Goal: Task Accomplishment & Management: Complete application form

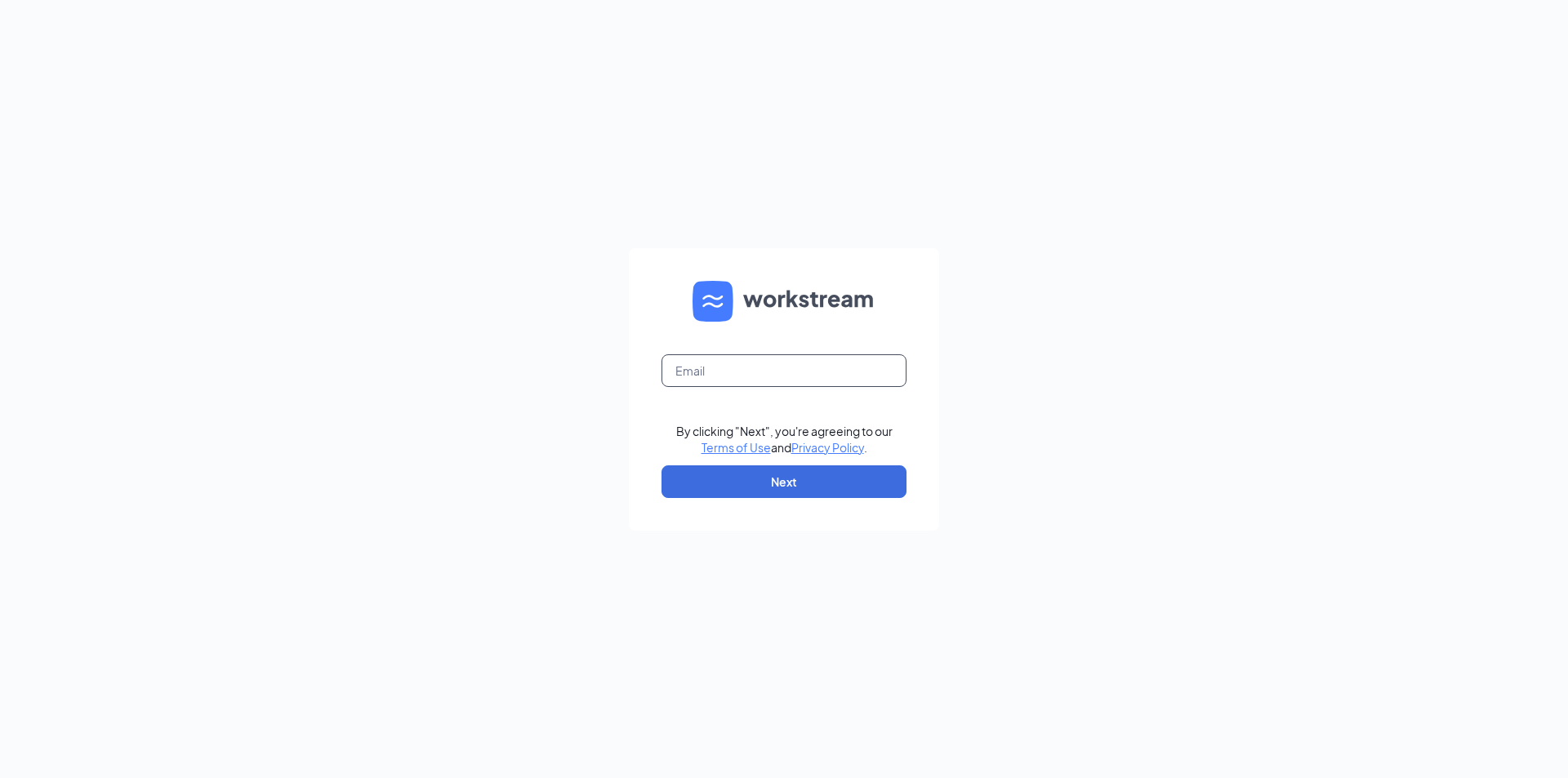
click at [730, 364] on input "text" at bounding box center [783, 370] width 245 height 33
type input "geeta12602@gmail.com"
click at [777, 484] on button "Next" at bounding box center [783, 481] width 245 height 33
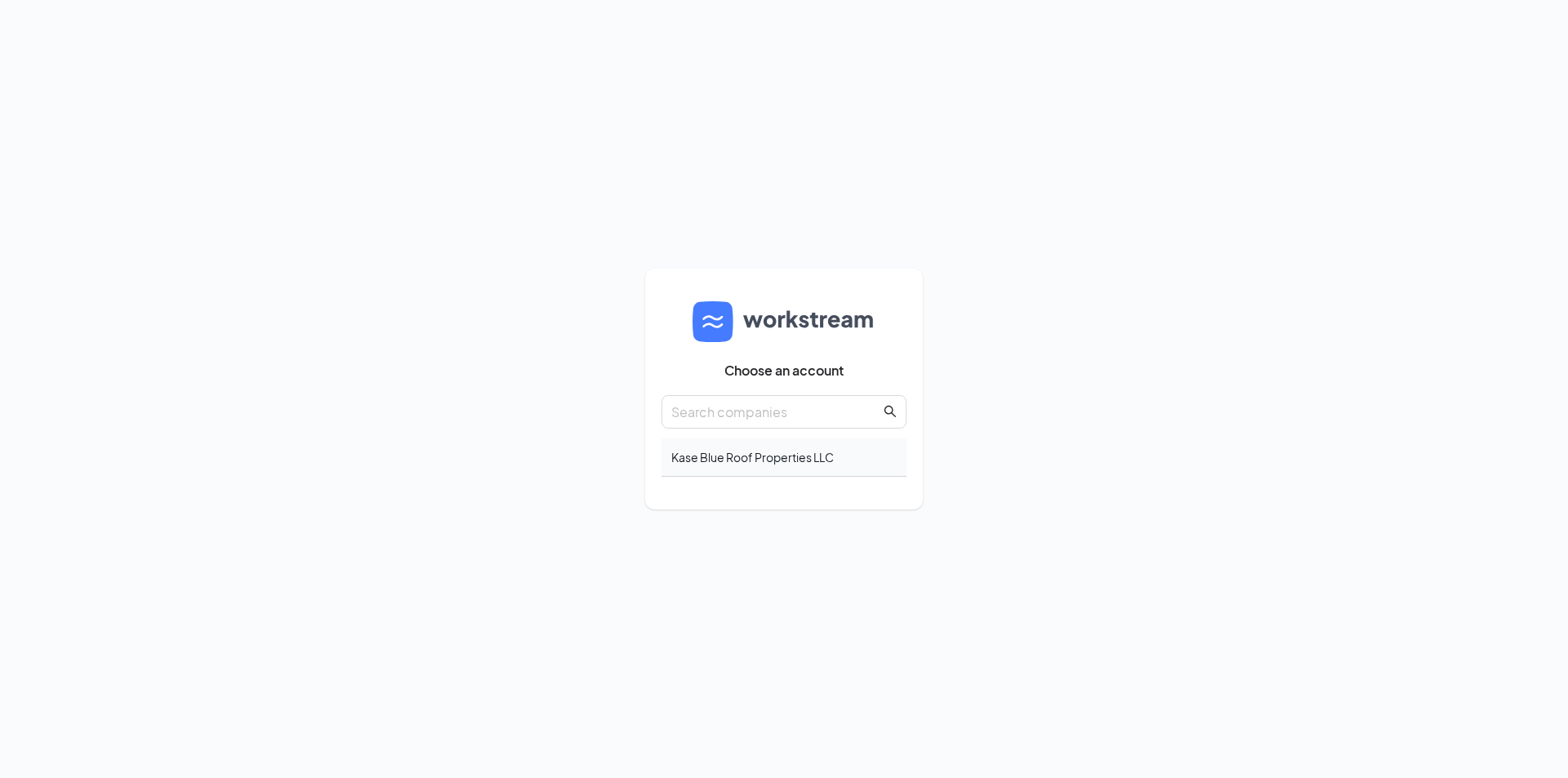
click at [792, 461] on div "Kase Blue Roof Properties LLC" at bounding box center [783, 457] width 245 height 38
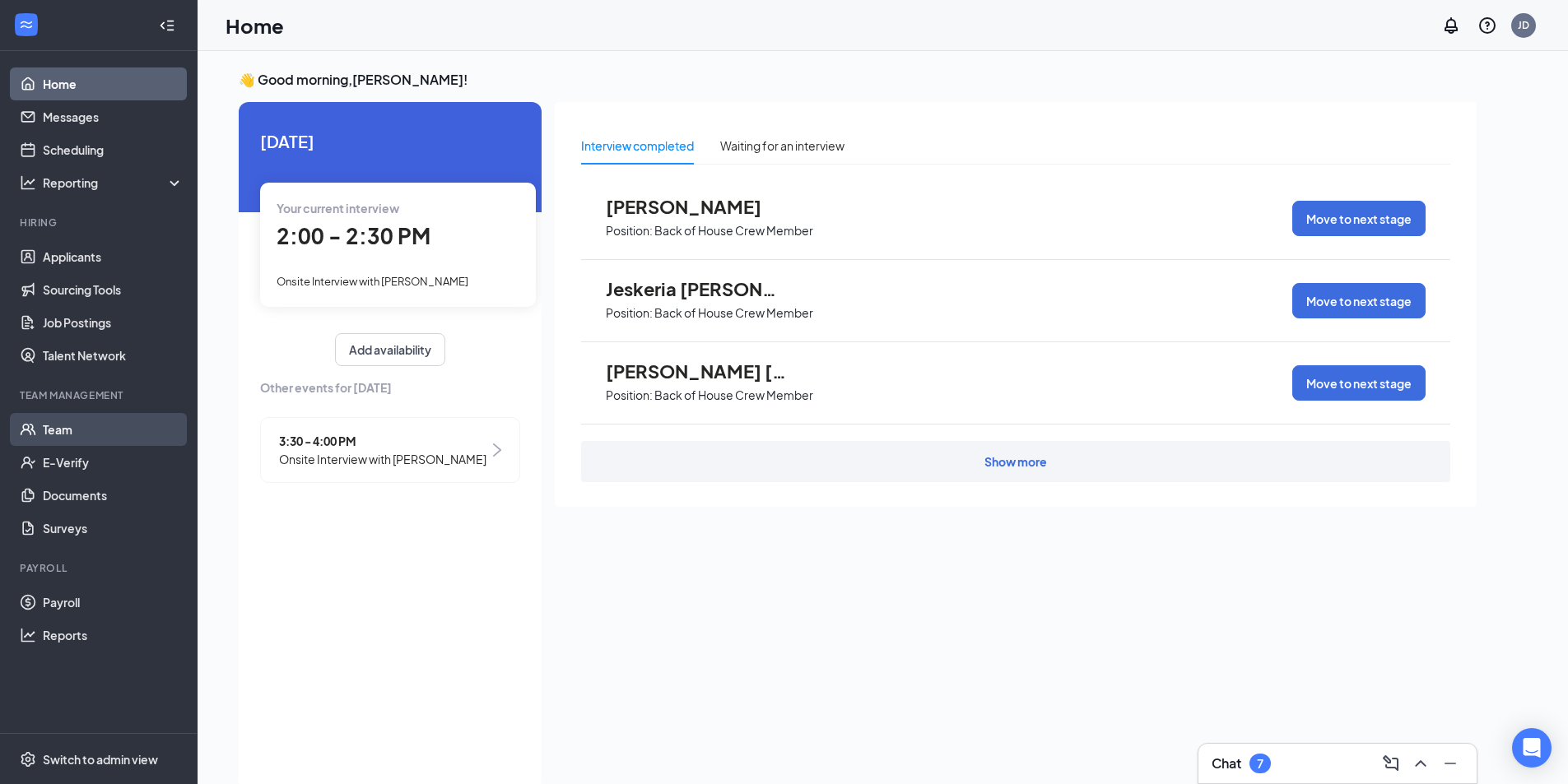
click at [76, 426] on link "Team" at bounding box center [113, 429] width 141 height 33
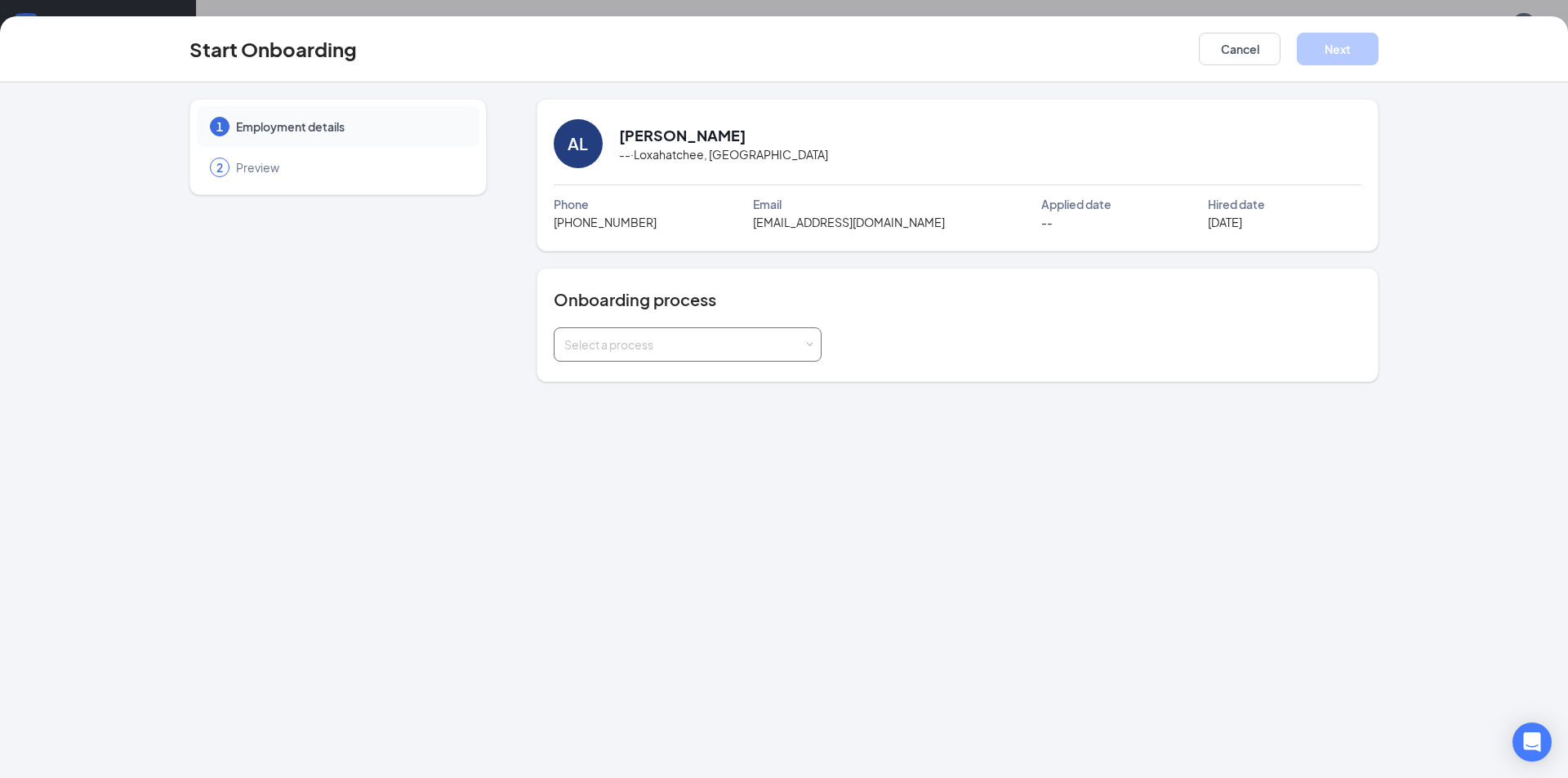
click at [808, 343] on span at bounding box center [809, 345] width 8 height 8
click at [649, 379] on span "Culver's - Team Member" at bounding box center [649, 379] width 179 height 15
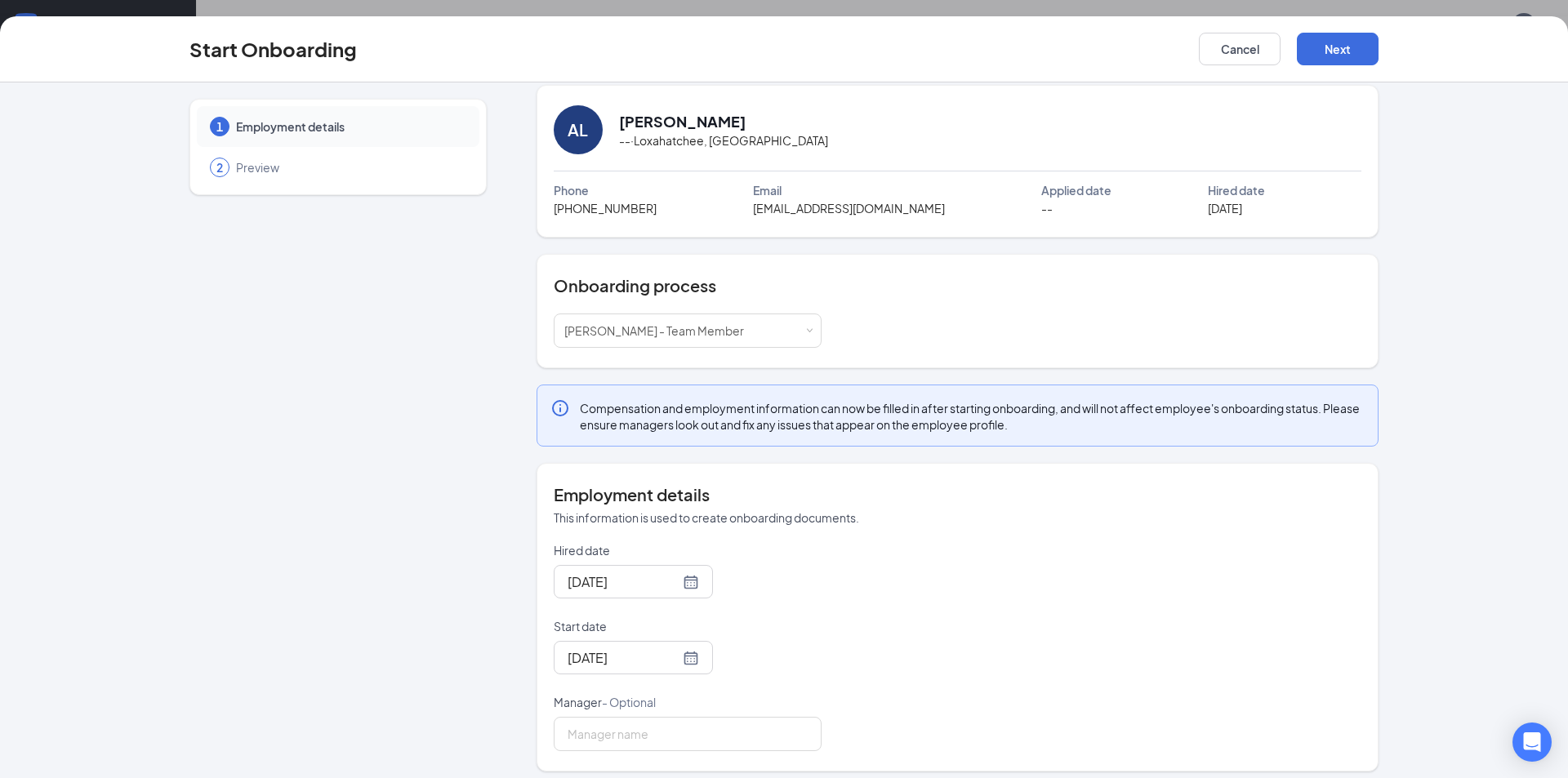
scroll to position [23, 0]
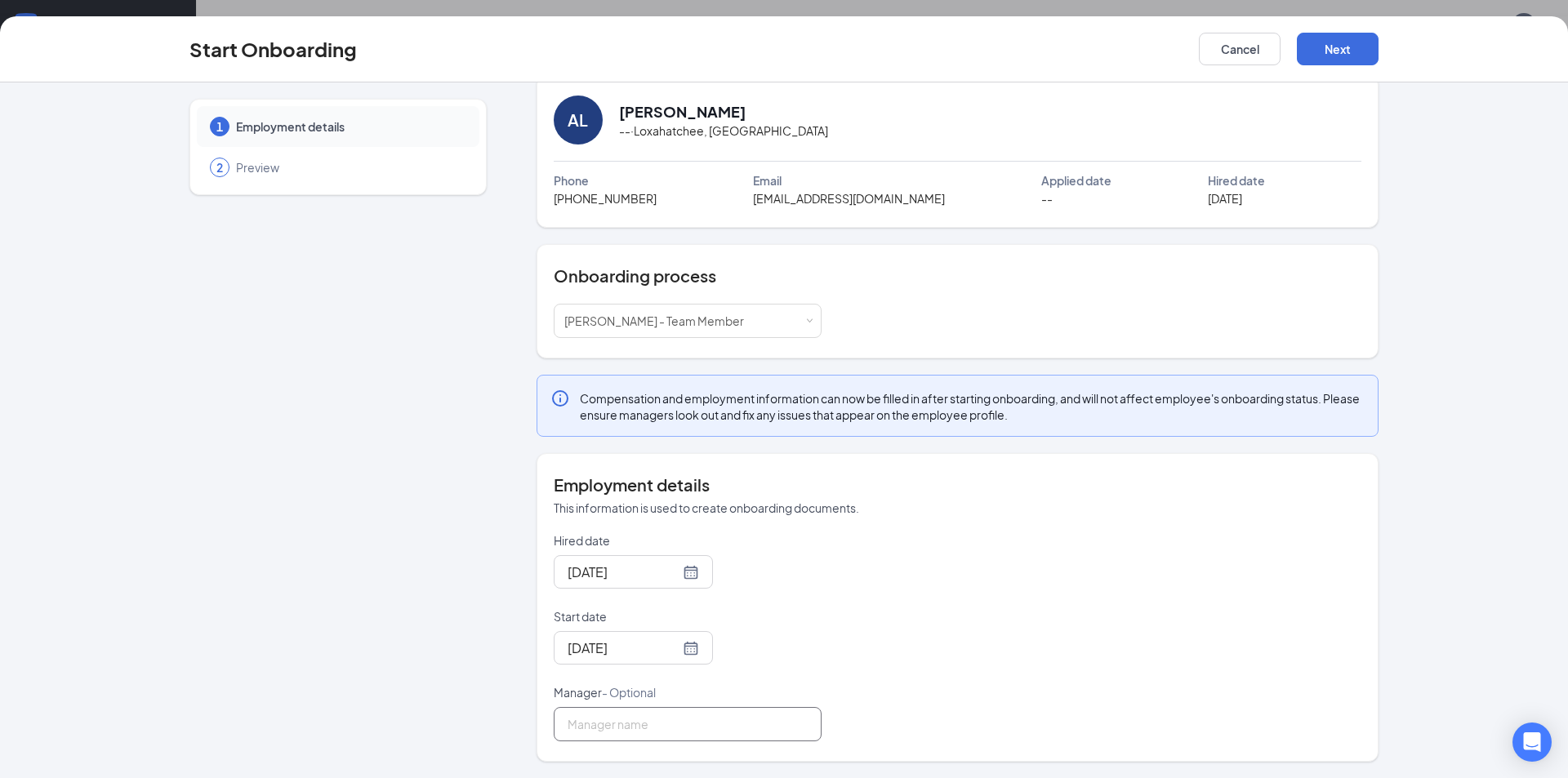
click at [736, 728] on input "Manager - Optional" at bounding box center [687, 724] width 268 height 35
type input "Kasey Bethel"
click at [1331, 47] on button "Next" at bounding box center [1337, 49] width 82 height 33
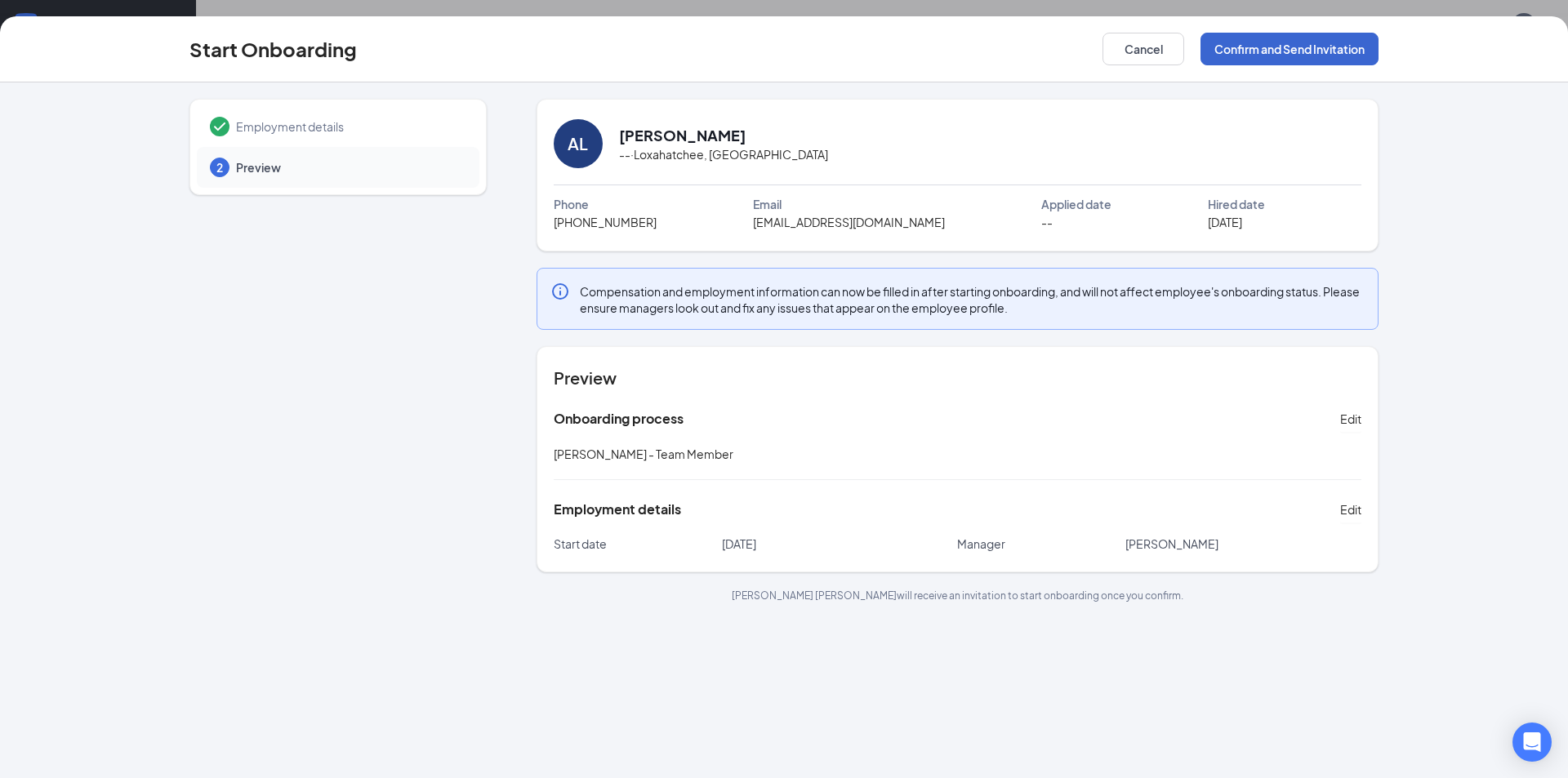
scroll to position [0, 0]
click at [1333, 52] on button "Confirm and Send Invitation" at bounding box center [1289, 49] width 178 height 33
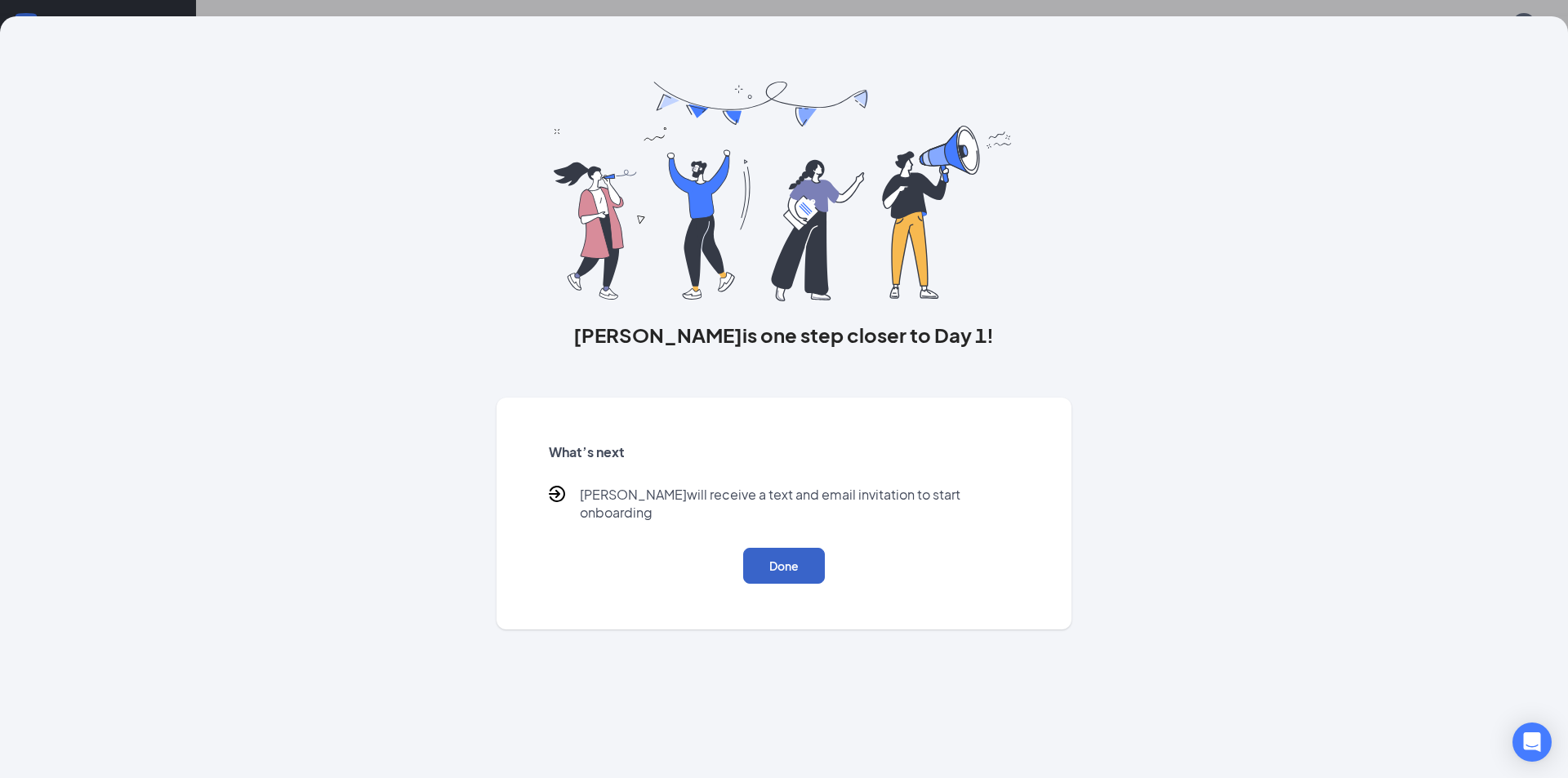
click at [792, 548] on button "Done" at bounding box center [783, 566] width 82 height 36
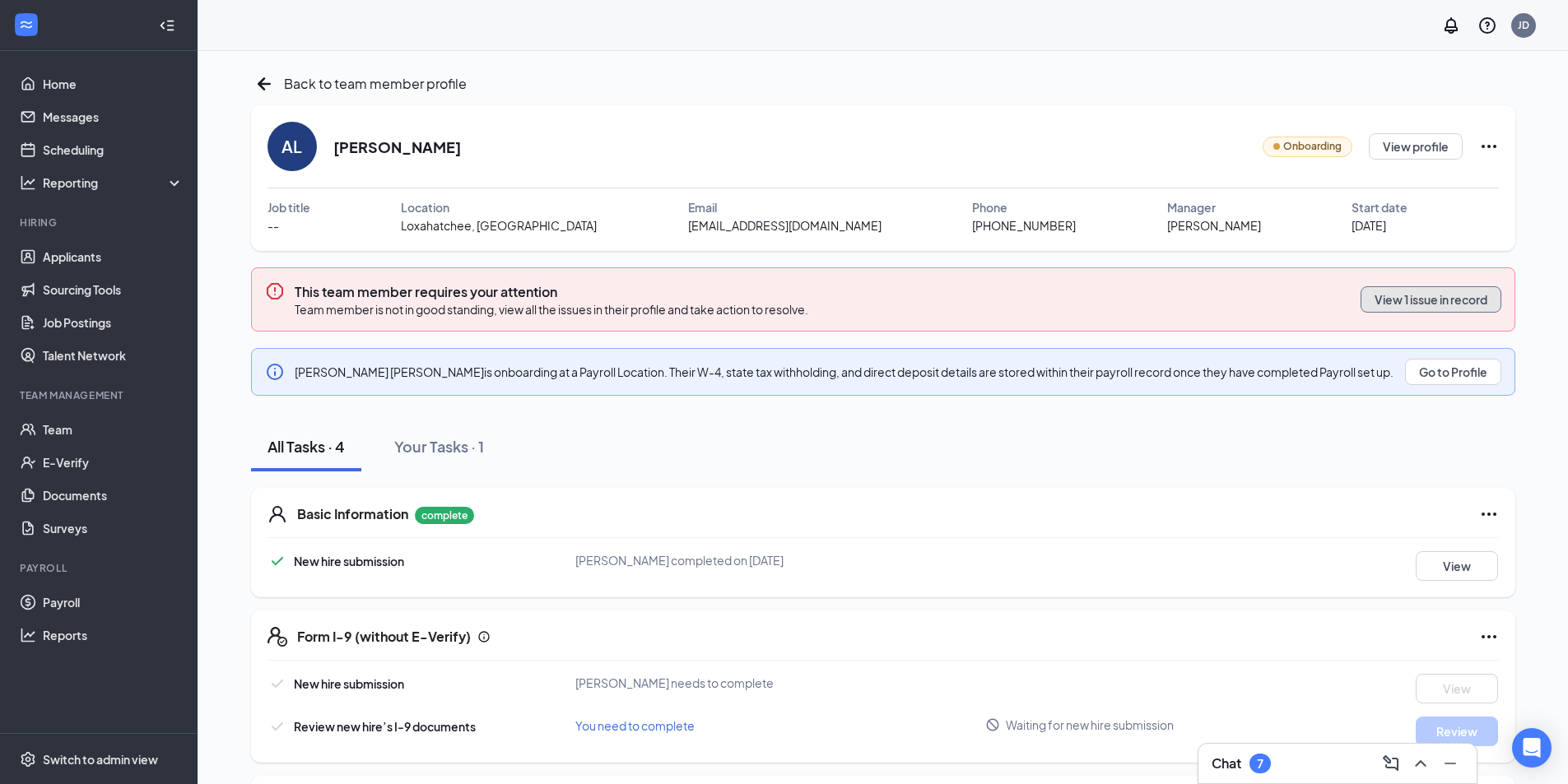
click at [1444, 295] on button "View 1 issue in record" at bounding box center [1431, 300] width 141 height 26
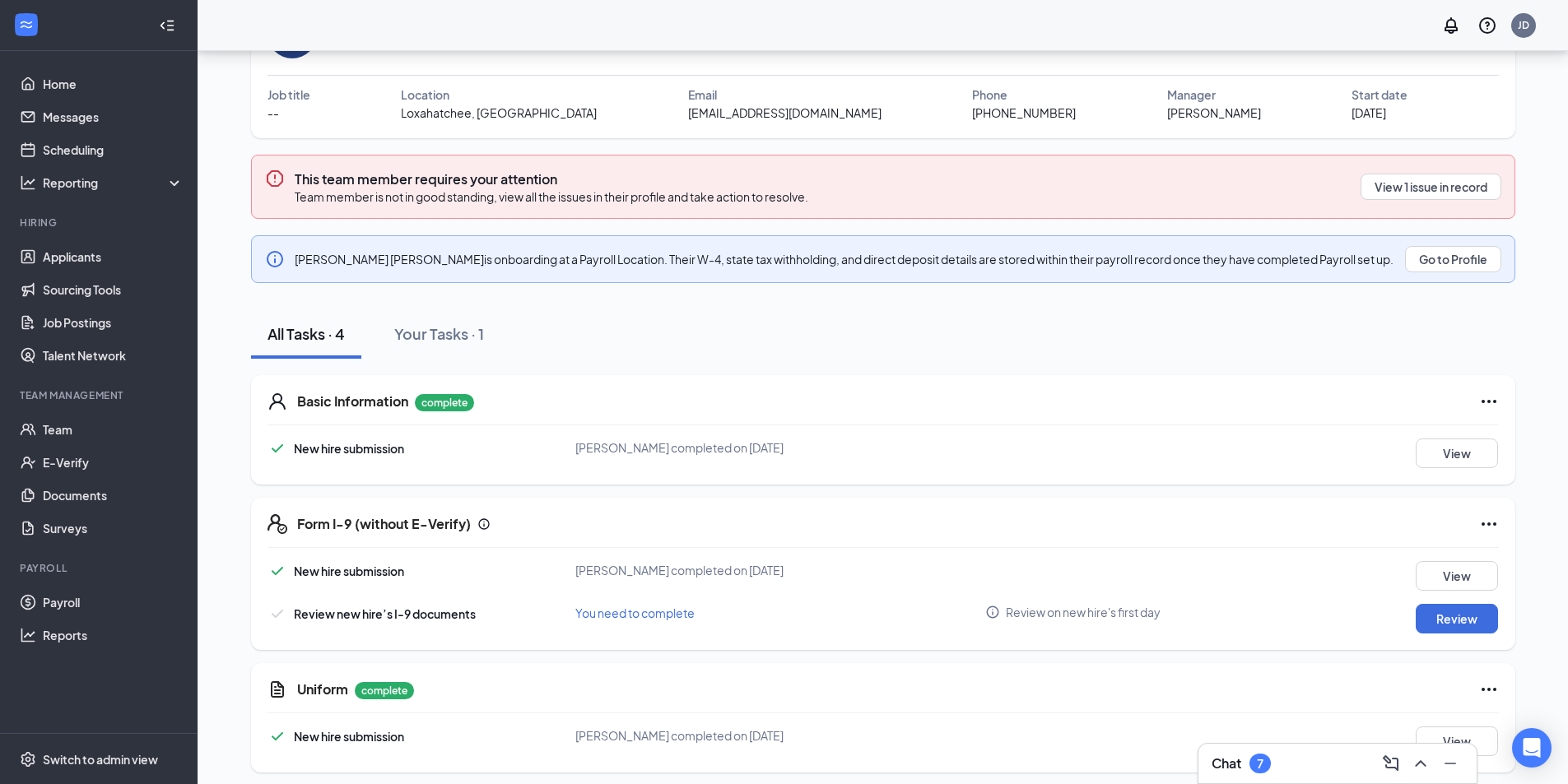
scroll to position [121, 0]
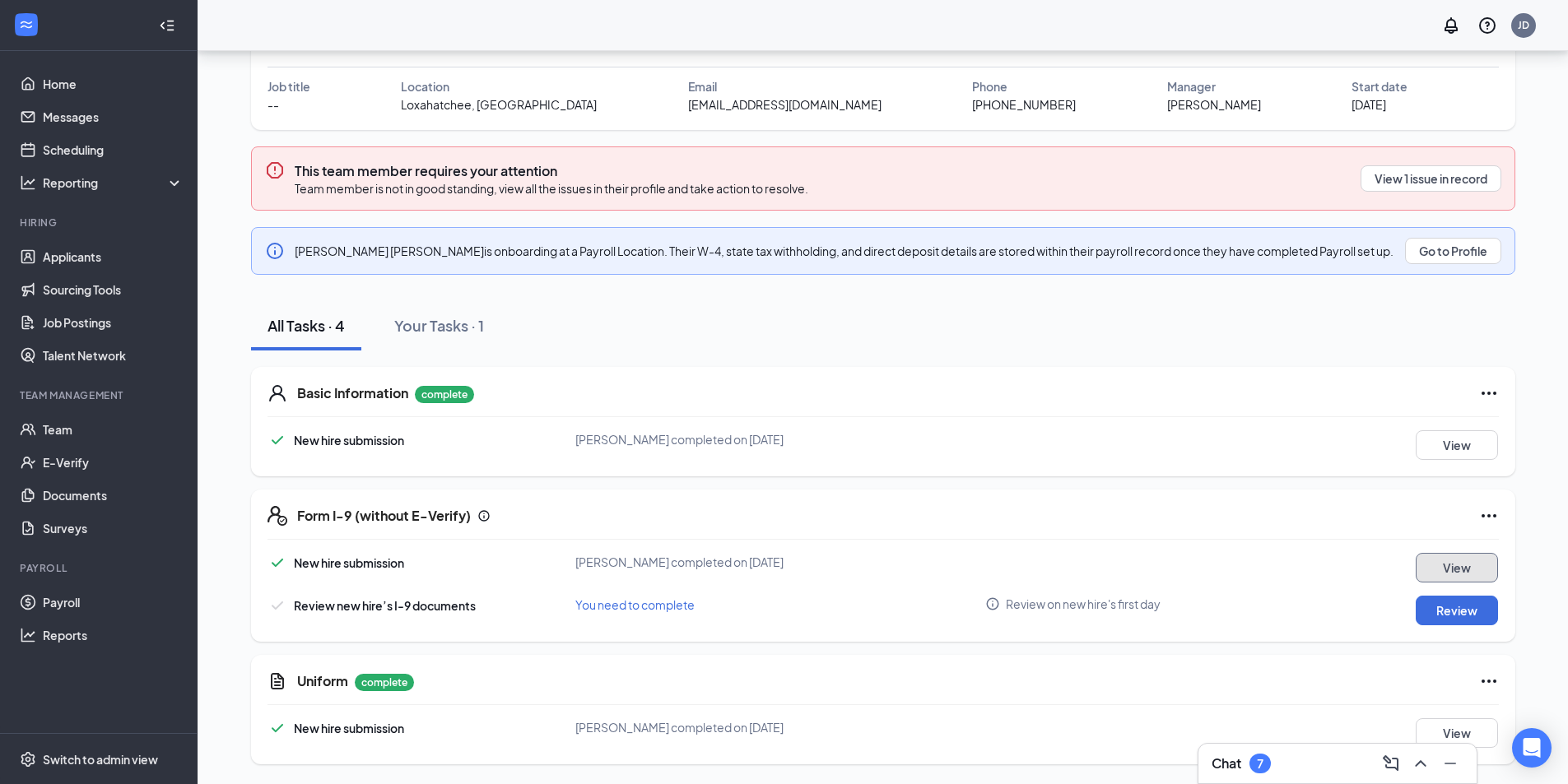
click at [1454, 567] on button "View" at bounding box center [1456, 566] width 82 height 29
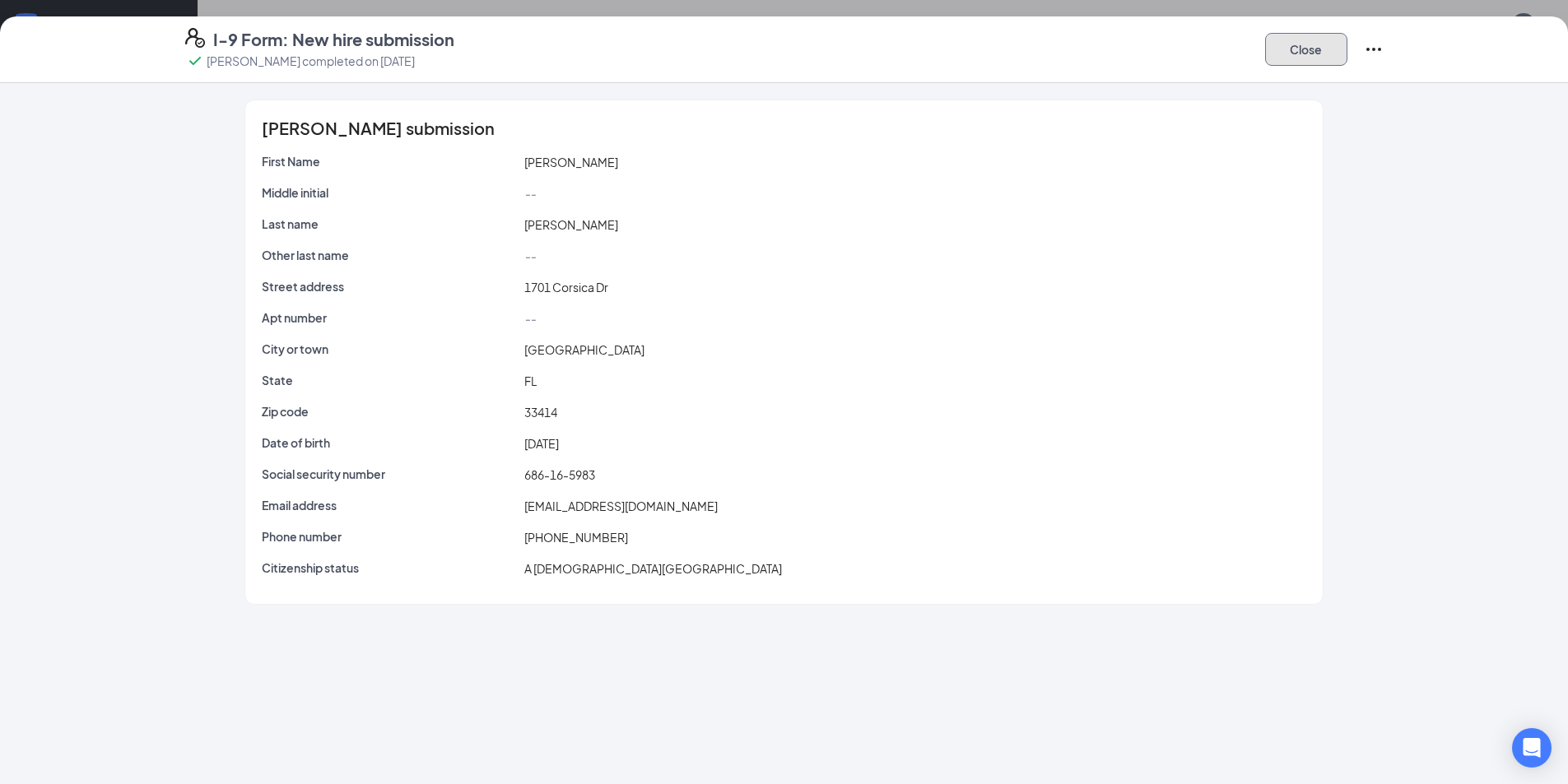
click at [1294, 46] on button "Close" at bounding box center [1306, 49] width 82 height 33
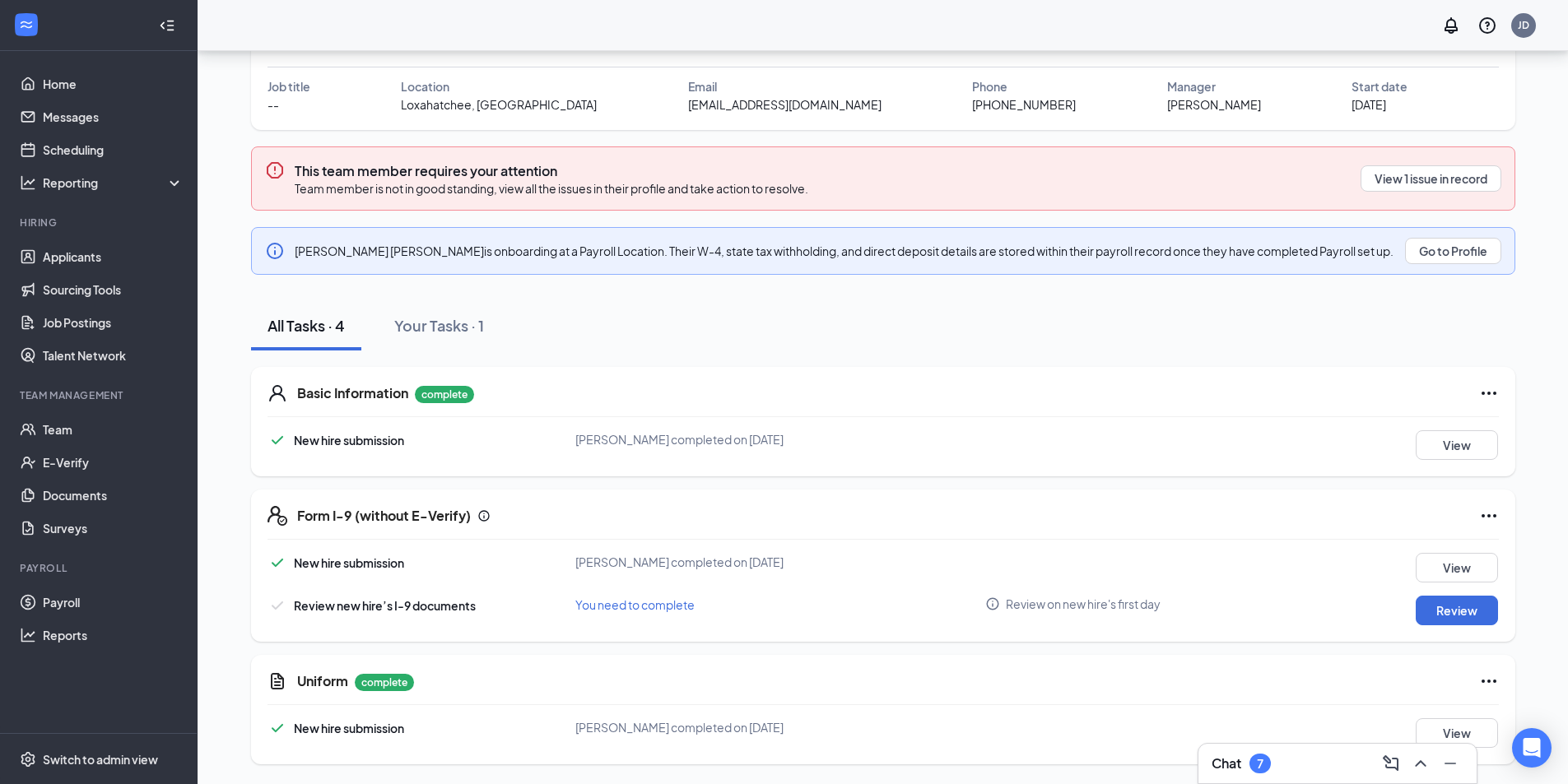
click at [1486, 513] on icon "Ellipses" at bounding box center [1489, 515] width 20 height 20
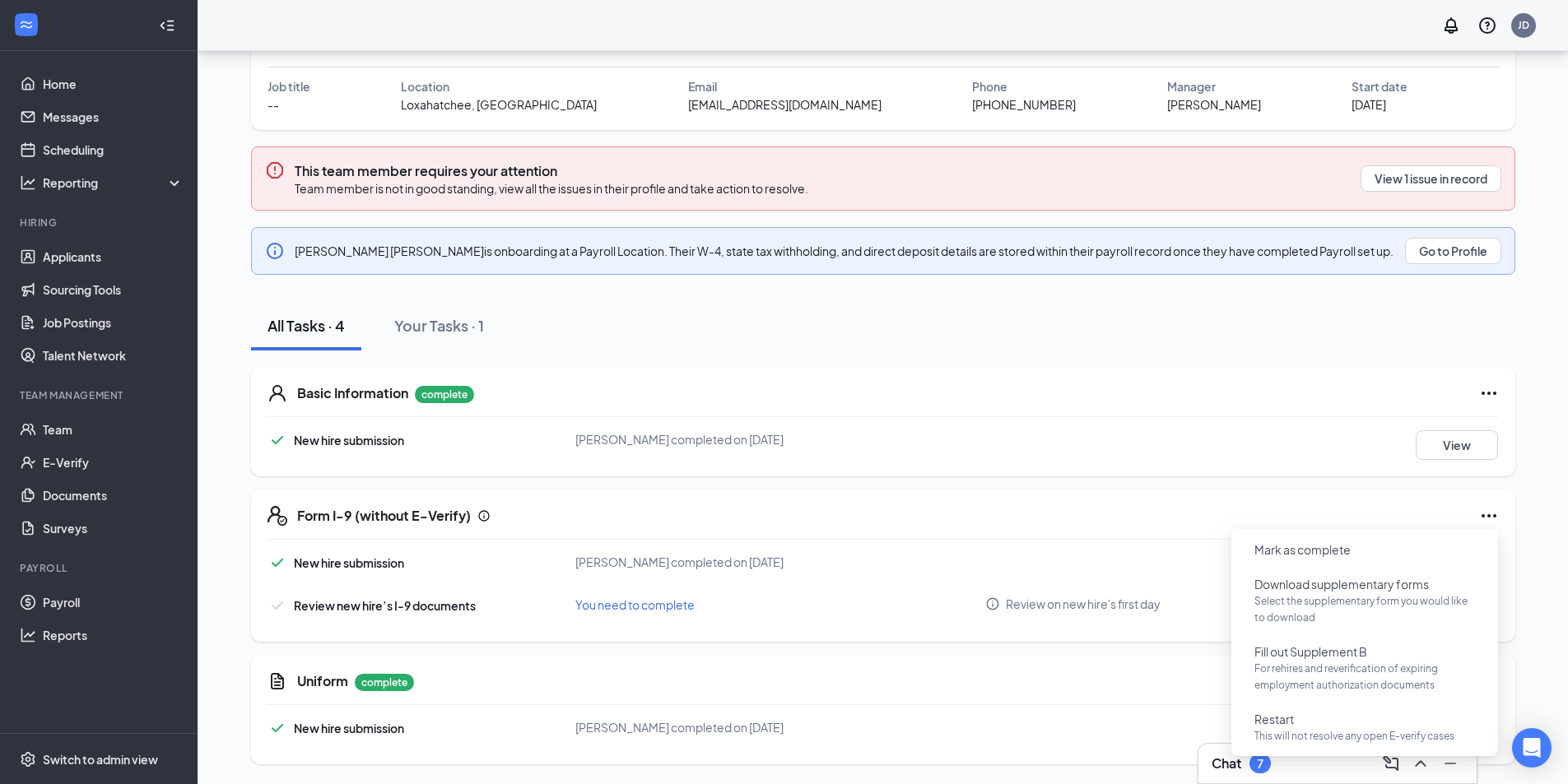
click at [1486, 513] on icon "Ellipses" at bounding box center [1489, 515] width 20 height 20
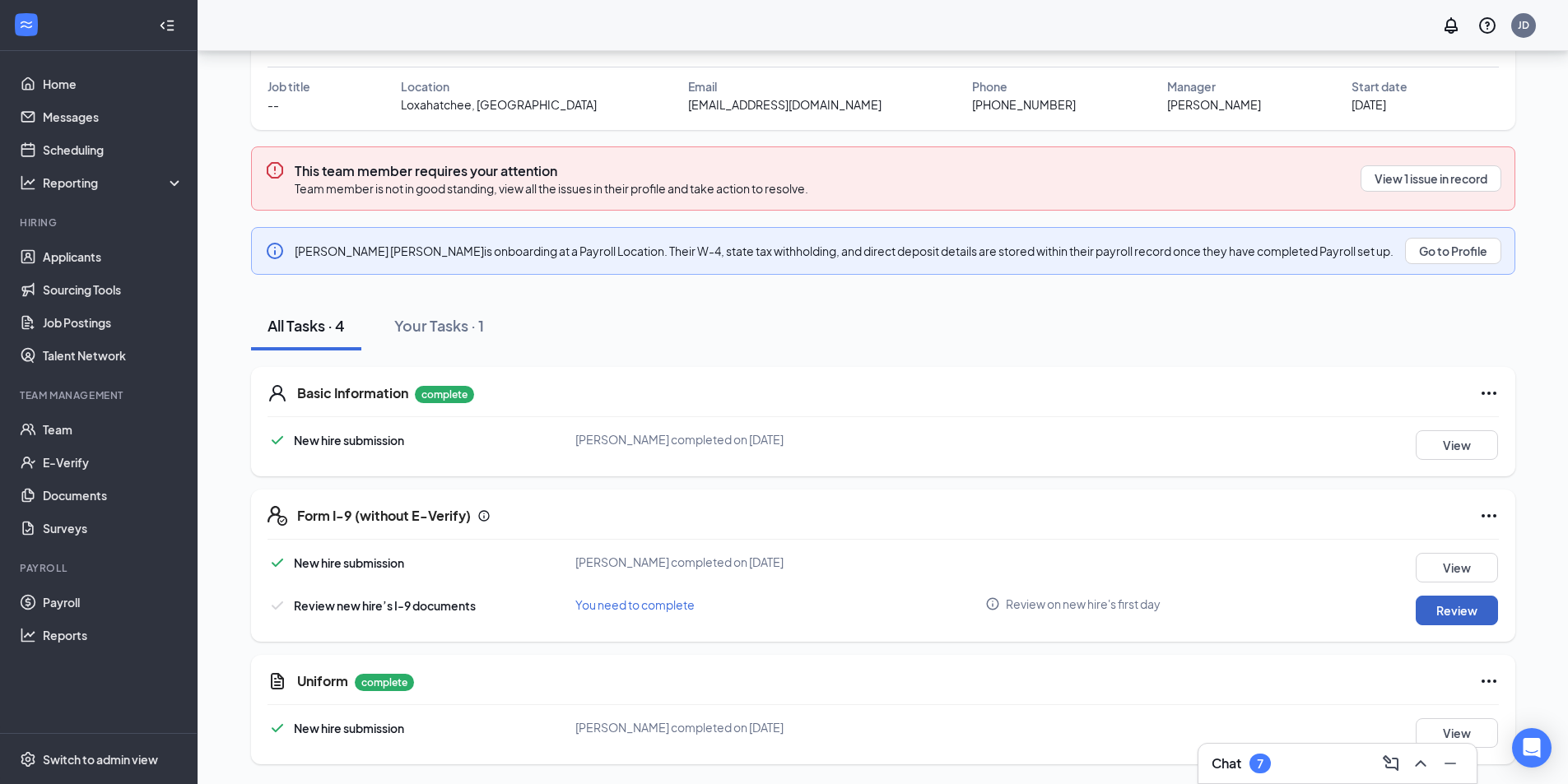
click at [1468, 605] on button "Review" at bounding box center [1456, 610] width 82 height 29
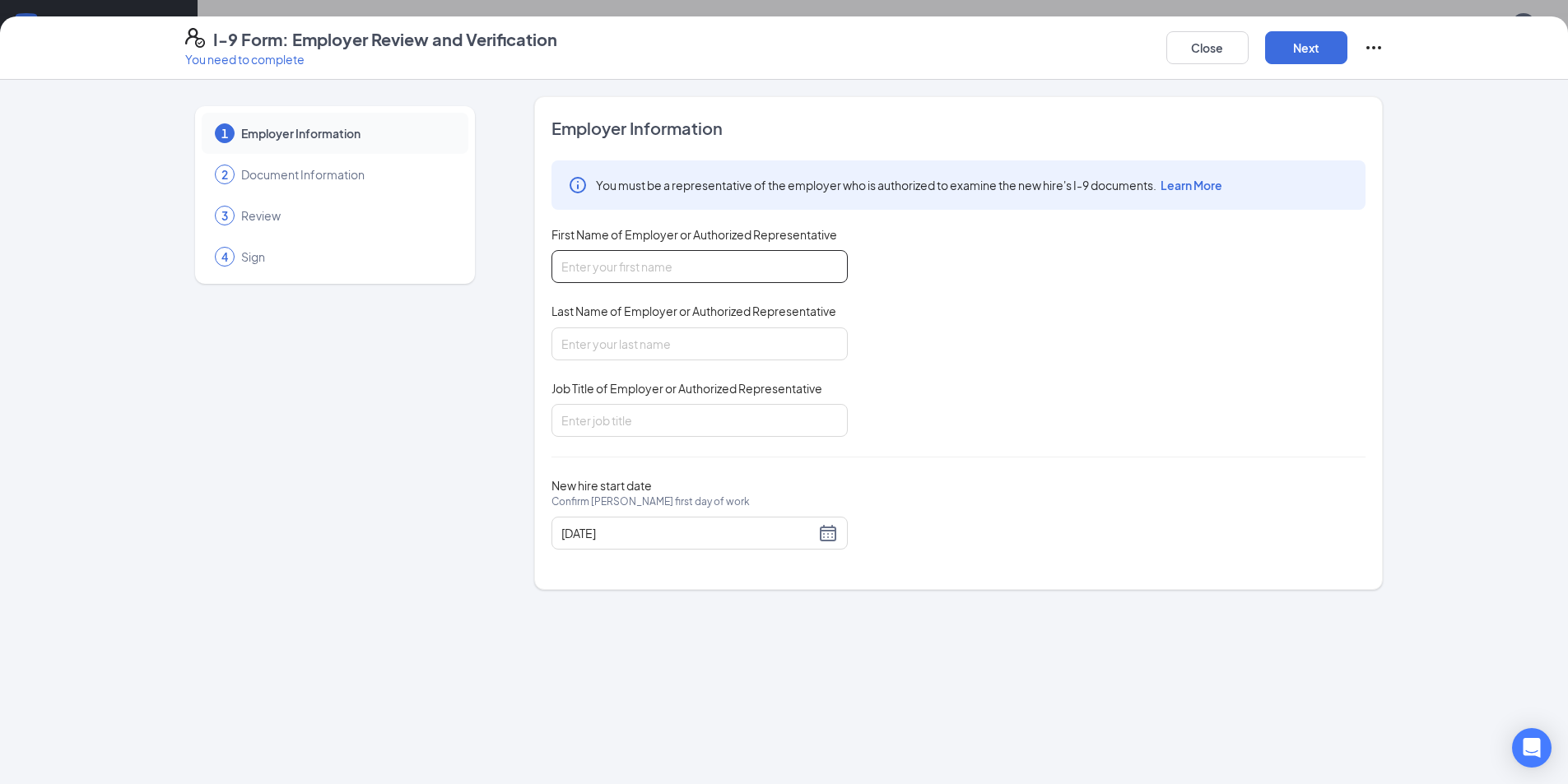
click at [672, 268] on input "First Name of Employer or Authorized Representative" at bounding box center [699, 266] width 296 height 33
type input "Kasey"
type input "Bethel"
click at [635, 421] on input "Job Title of Employer or Authorized Representative" at bounding box center [699, 420] width 296 height 33
type input "General Manager"
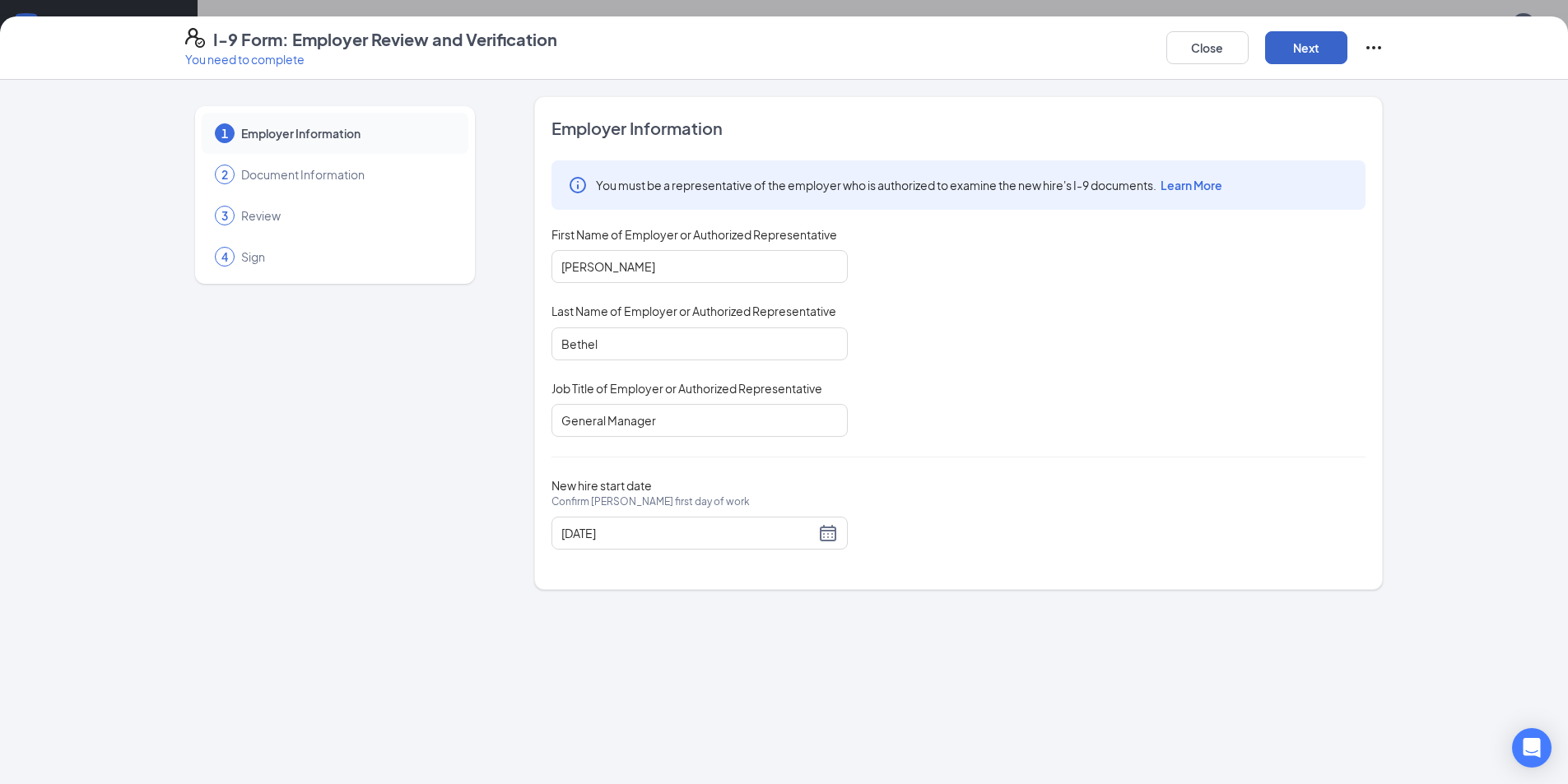
click at [1312, 41] on button "Next" at bounding box center [1306, 47] width 82 height 33
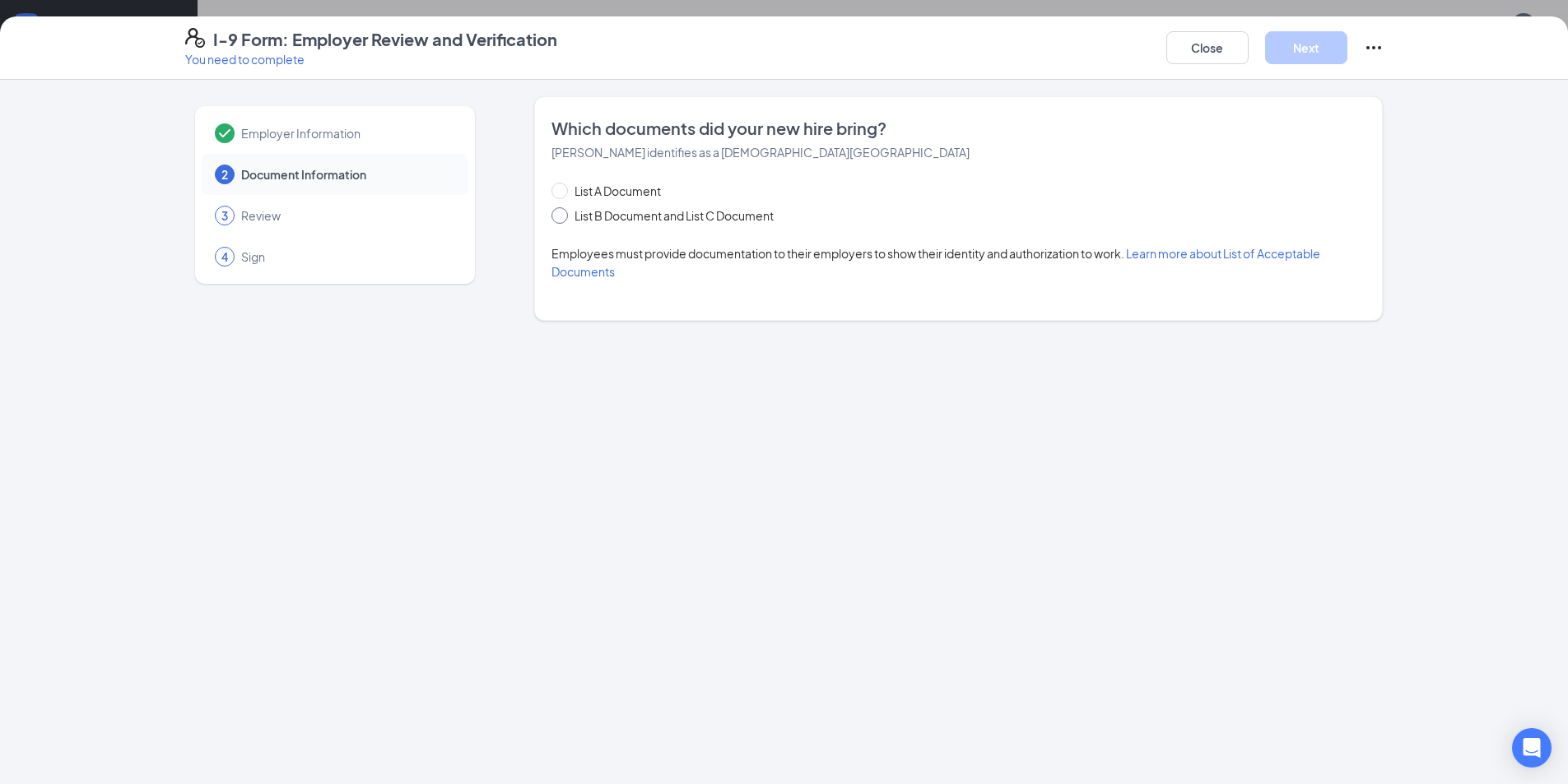
click at [562, 214] on input "List B Document and List C Document" at bounding box center [557, 213] width 11 height 11
radio input "true"
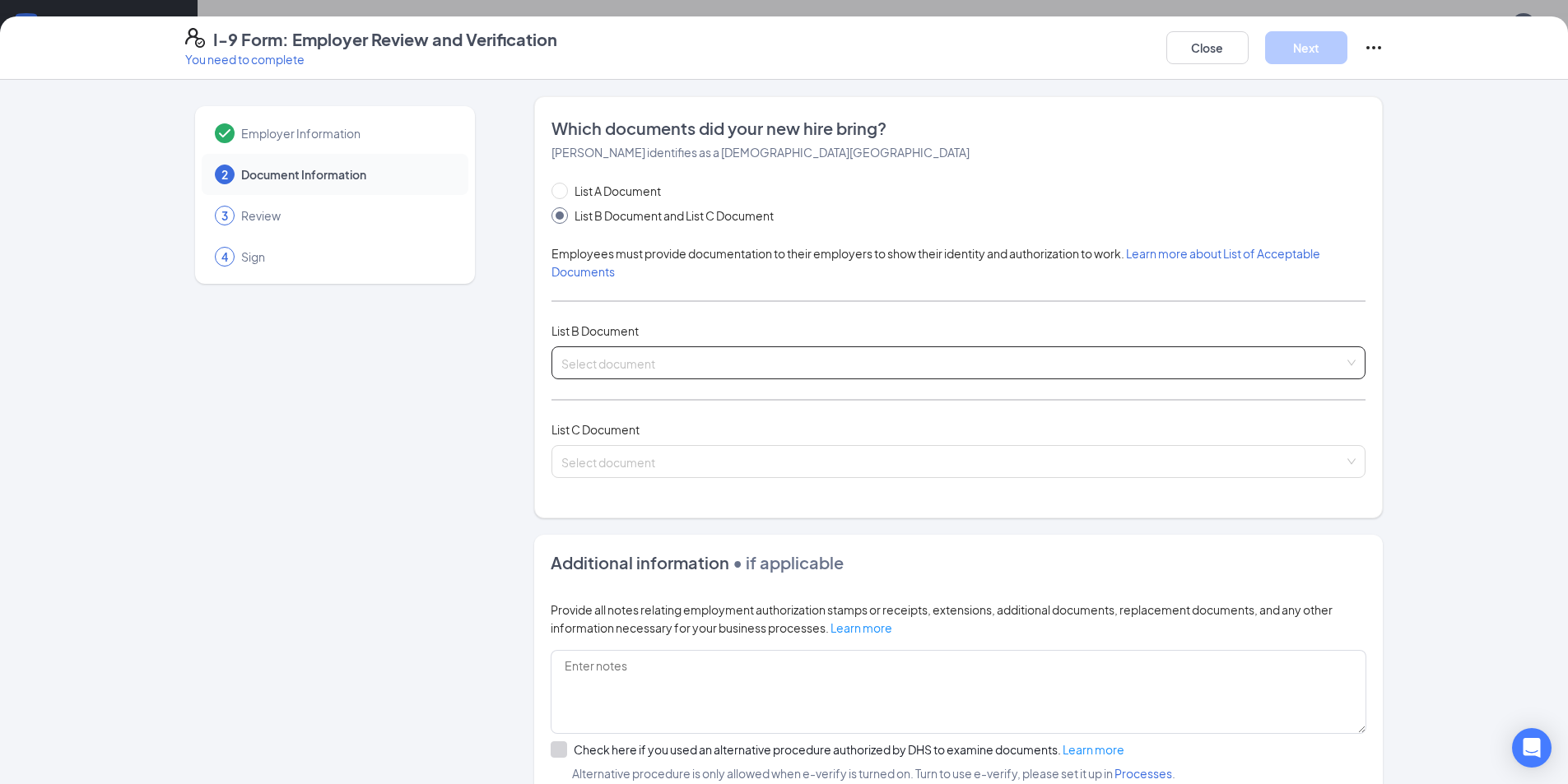
click at [809, 363] on input "search" at bounding box center [952, 359] width 783 height 25
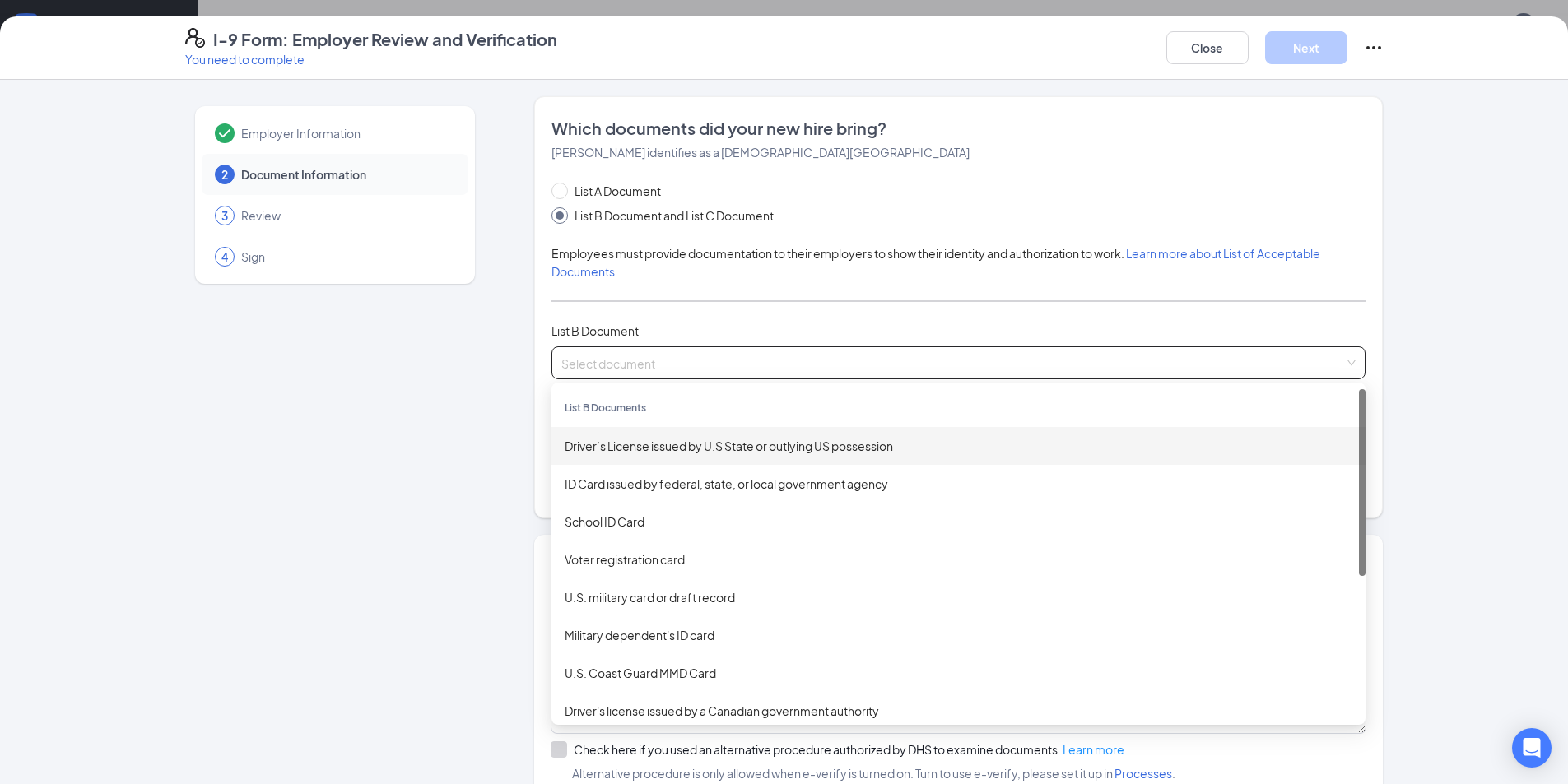
click at [787, 445] on div "Driver’s License issued by U.S State or outlying US possession" at bounding box center [959, 445] width 787 height 18
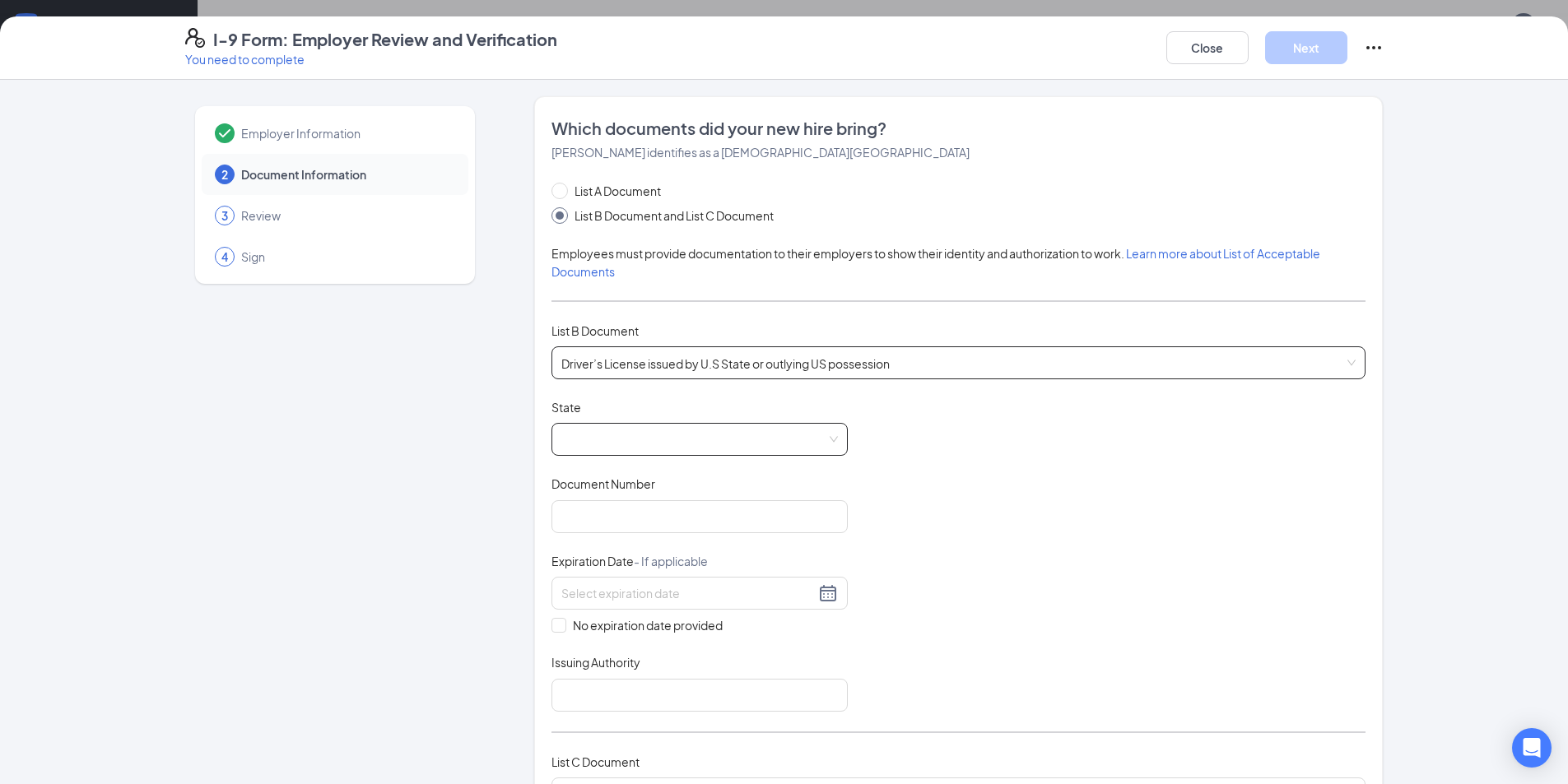
click at [719, 442] on span at bounding box center [699, 439] width 276 height 31
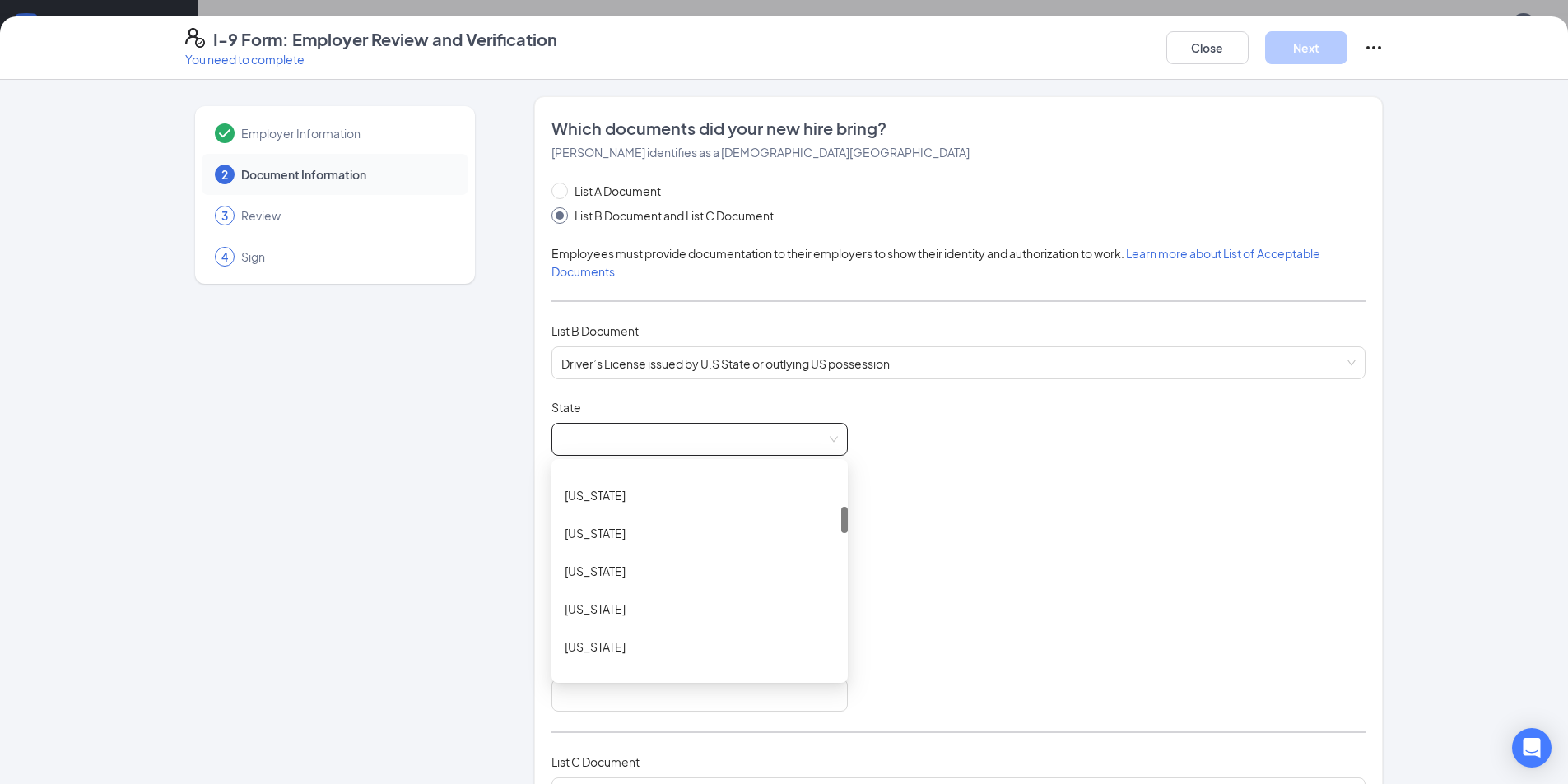
scroll to position [337, 0]
drag, startPoint x: 837, startPoint y: 481, endPoint x: 837, endPoint y: 524, distance: 43.0
click at [841, 524] on div at bounding box center [844, 520] width 7 height 26
click at [581, 528] on div "Florida" at bounding box center [699, 526] width 270 height 18
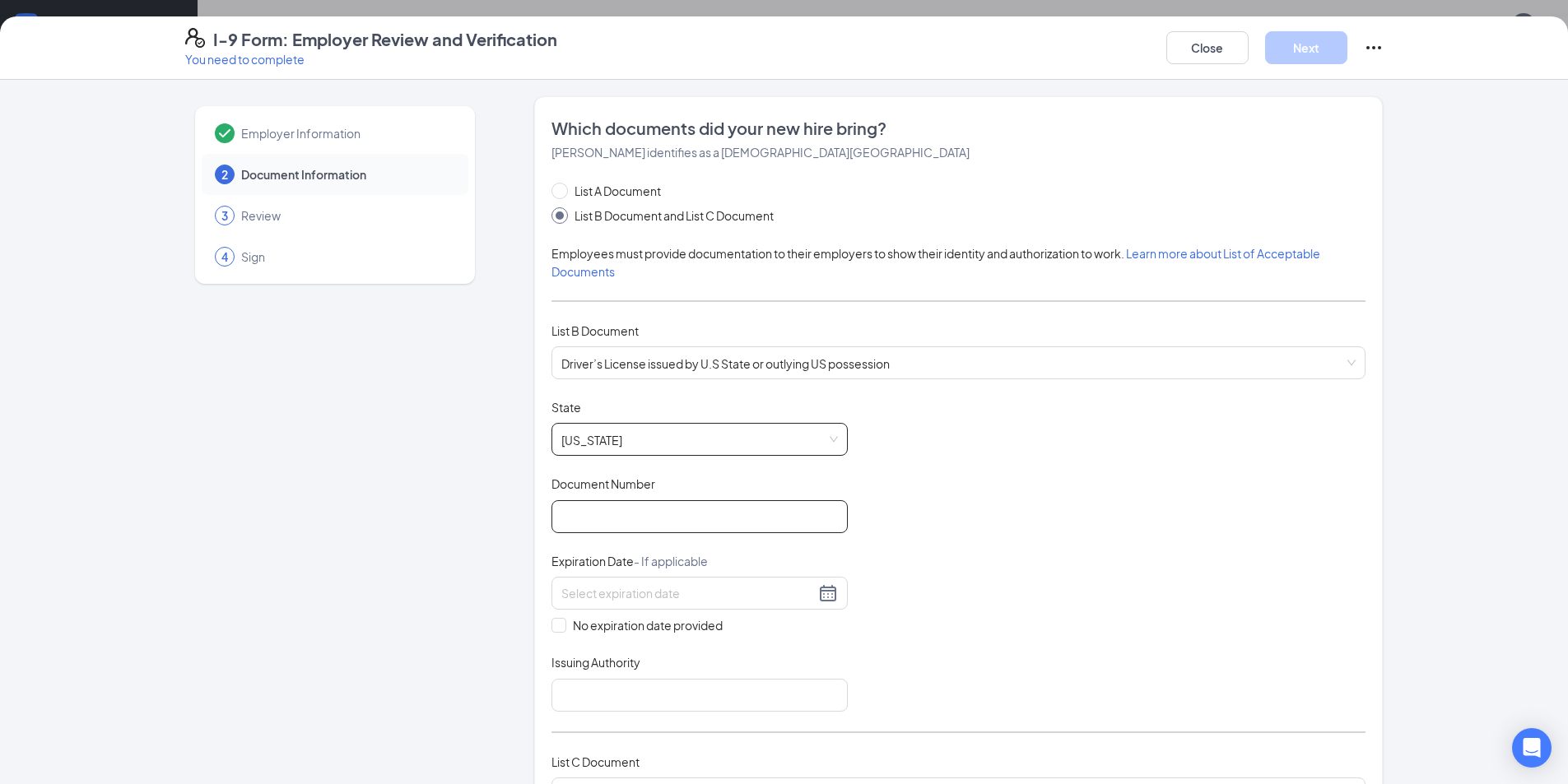
click at [582, 519] on input "Document Number" at bounding box center [699, 516] width 296 height 33
type input "L620-157-05-300-0"
click at [816, 600] on div at bounding box center [699, 593] width 276 height 20
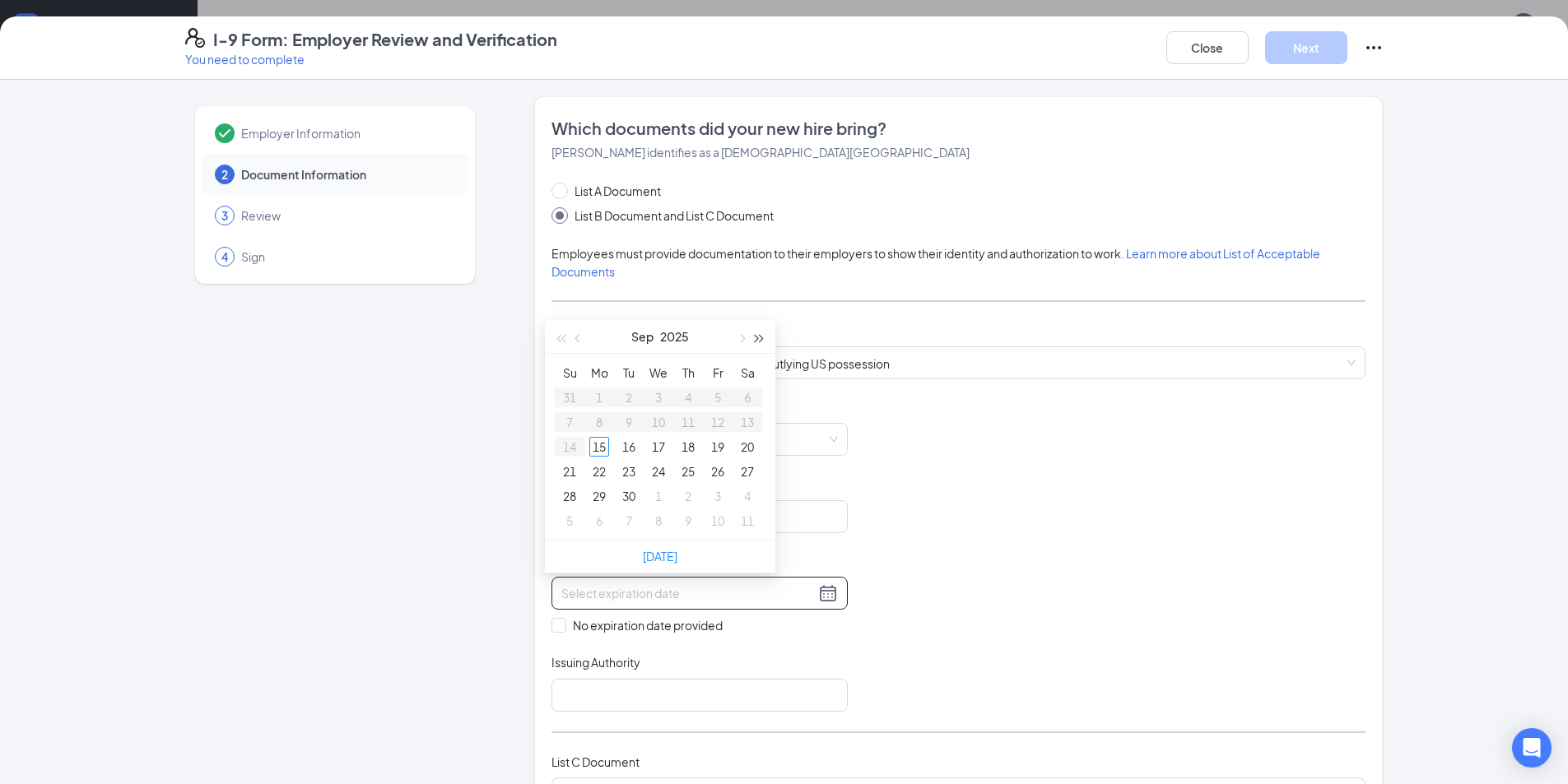
click at [757, 339] on span "button" at bounding box center [759, 339] width 9 height 9
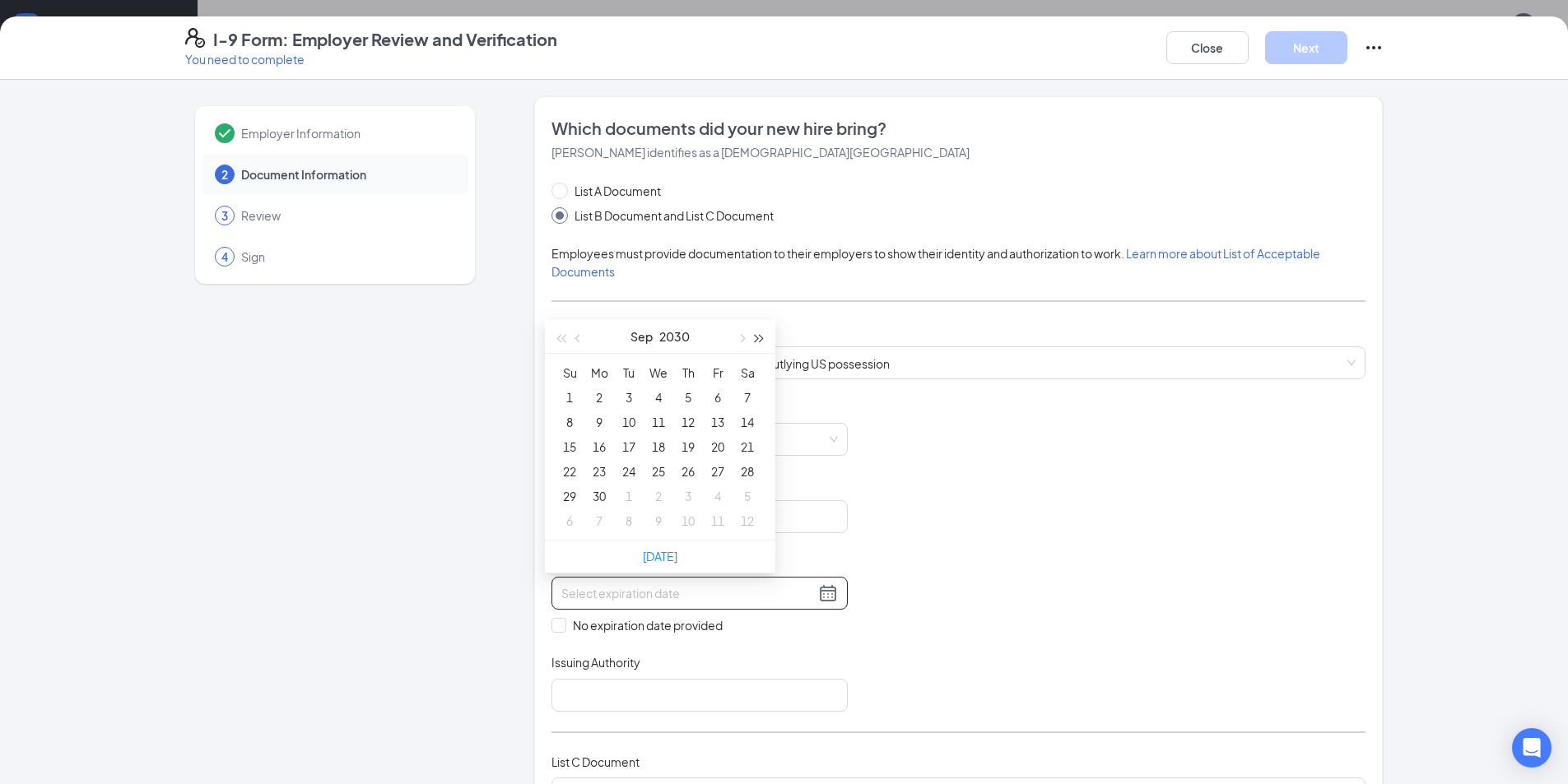
click at [757, 339] on span "button" at bounding box center [759, 339] width 9 height 9
type input "09/02/2032"
click at [577, 339] on span "button" at bounding box center [579, 339] width 9 height 9
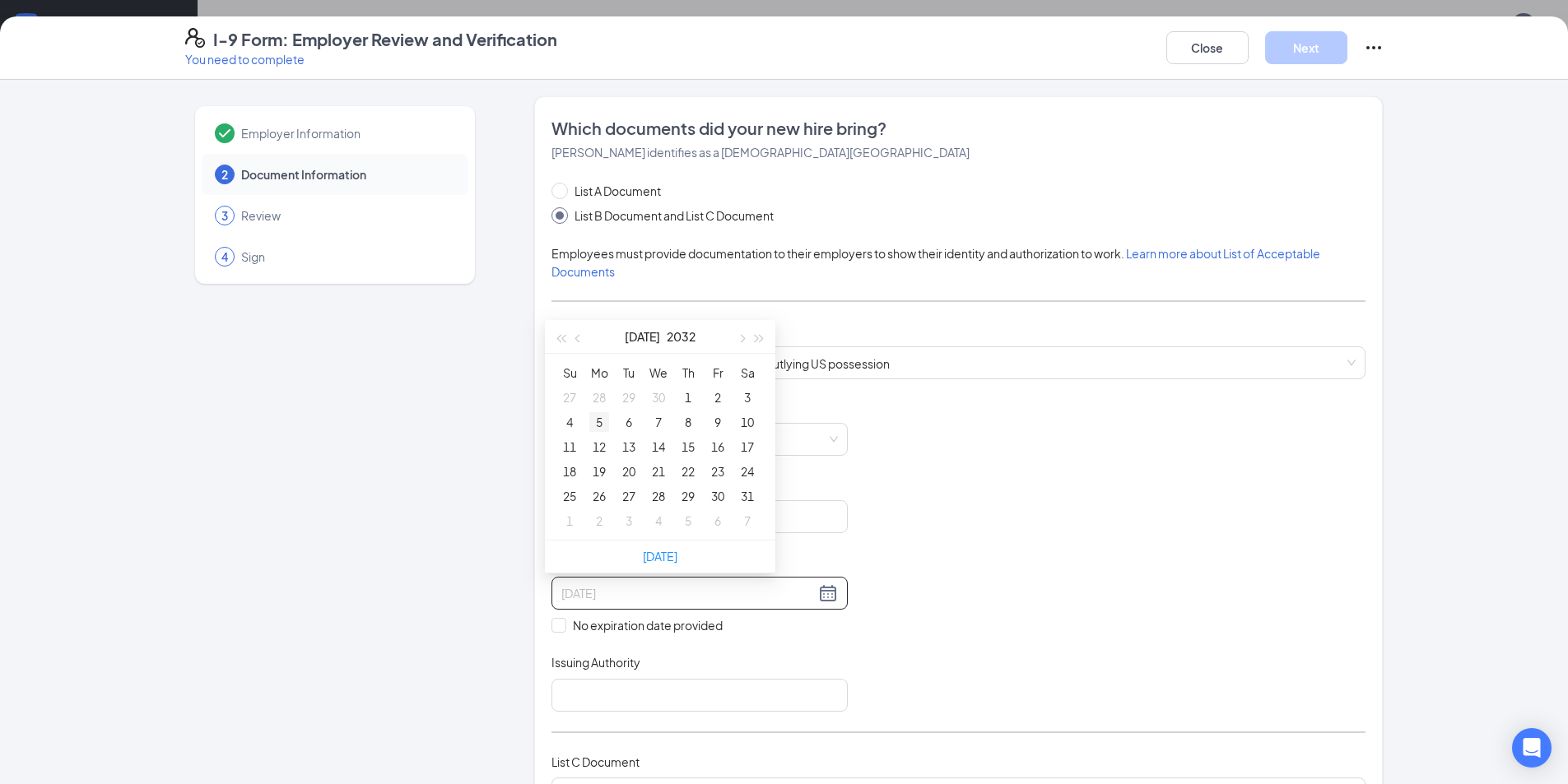
type input "07/05/2032"
click at [603, 424] on div "5" at bounding box center [599, 422] width 20 height 20
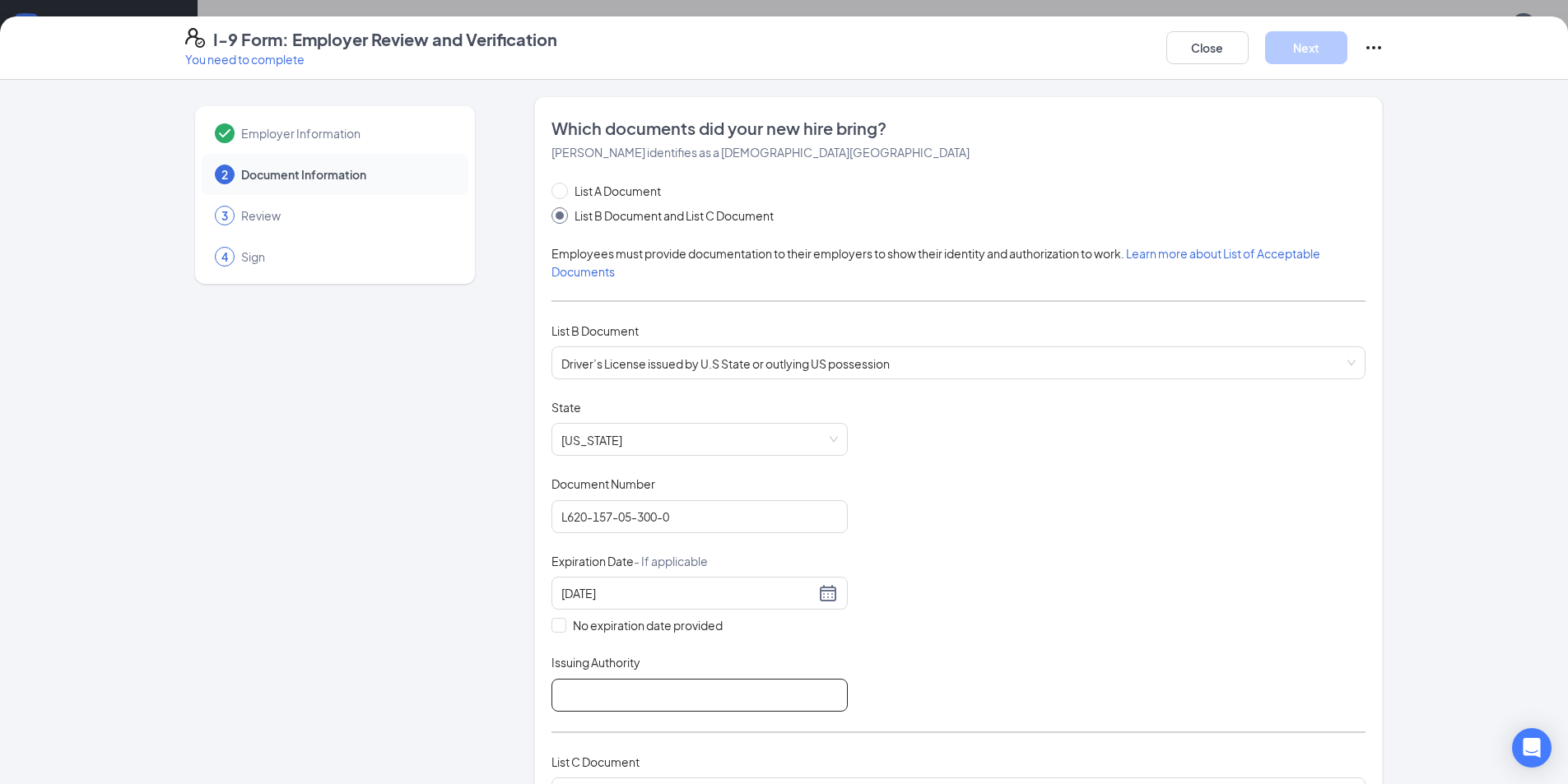
click at [783, 692] on input "Issuing Authority" at bounding box center [699, 695] width 296 height 33
type input "Florida"
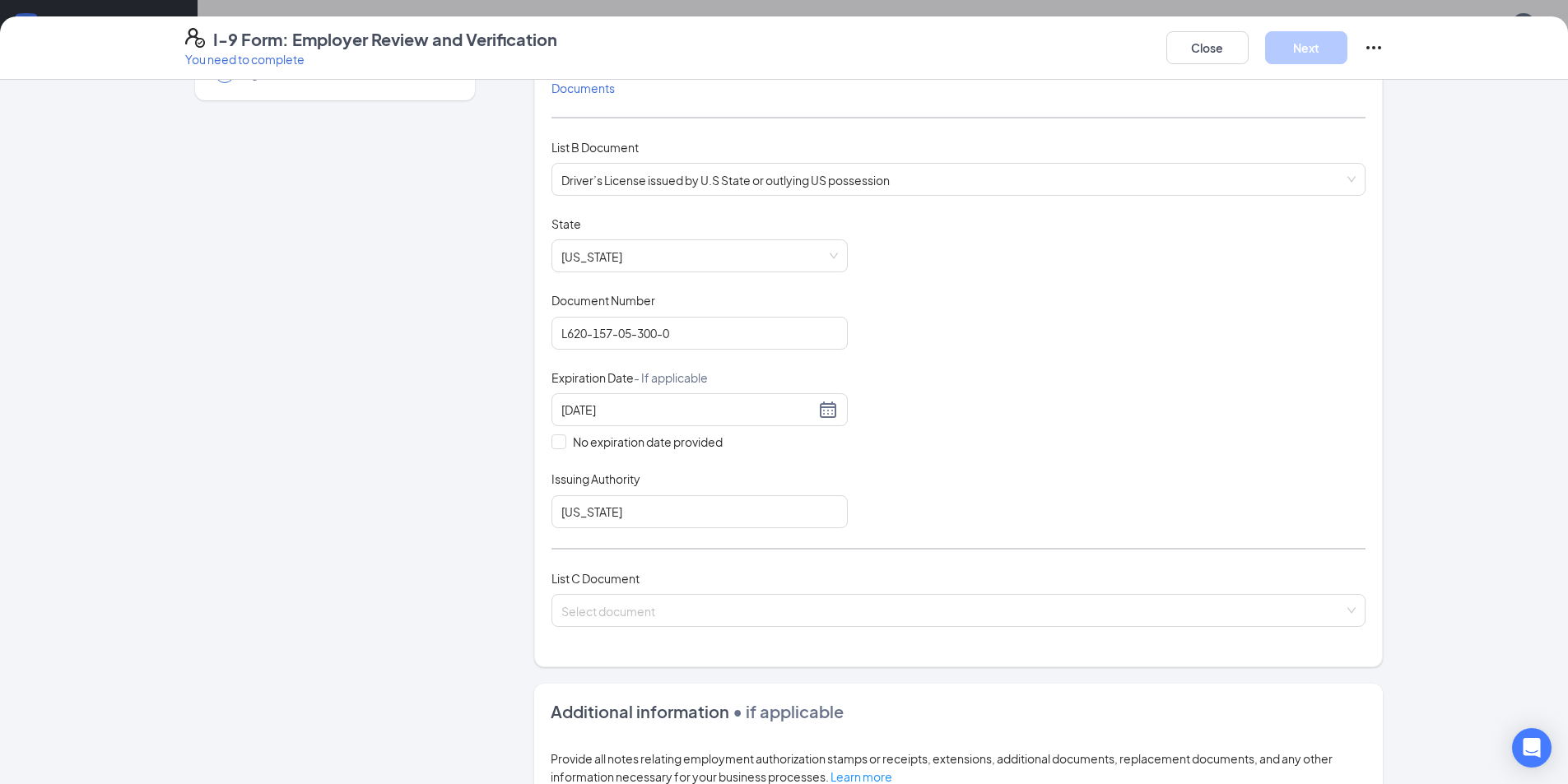
scroll to position [196, 0]
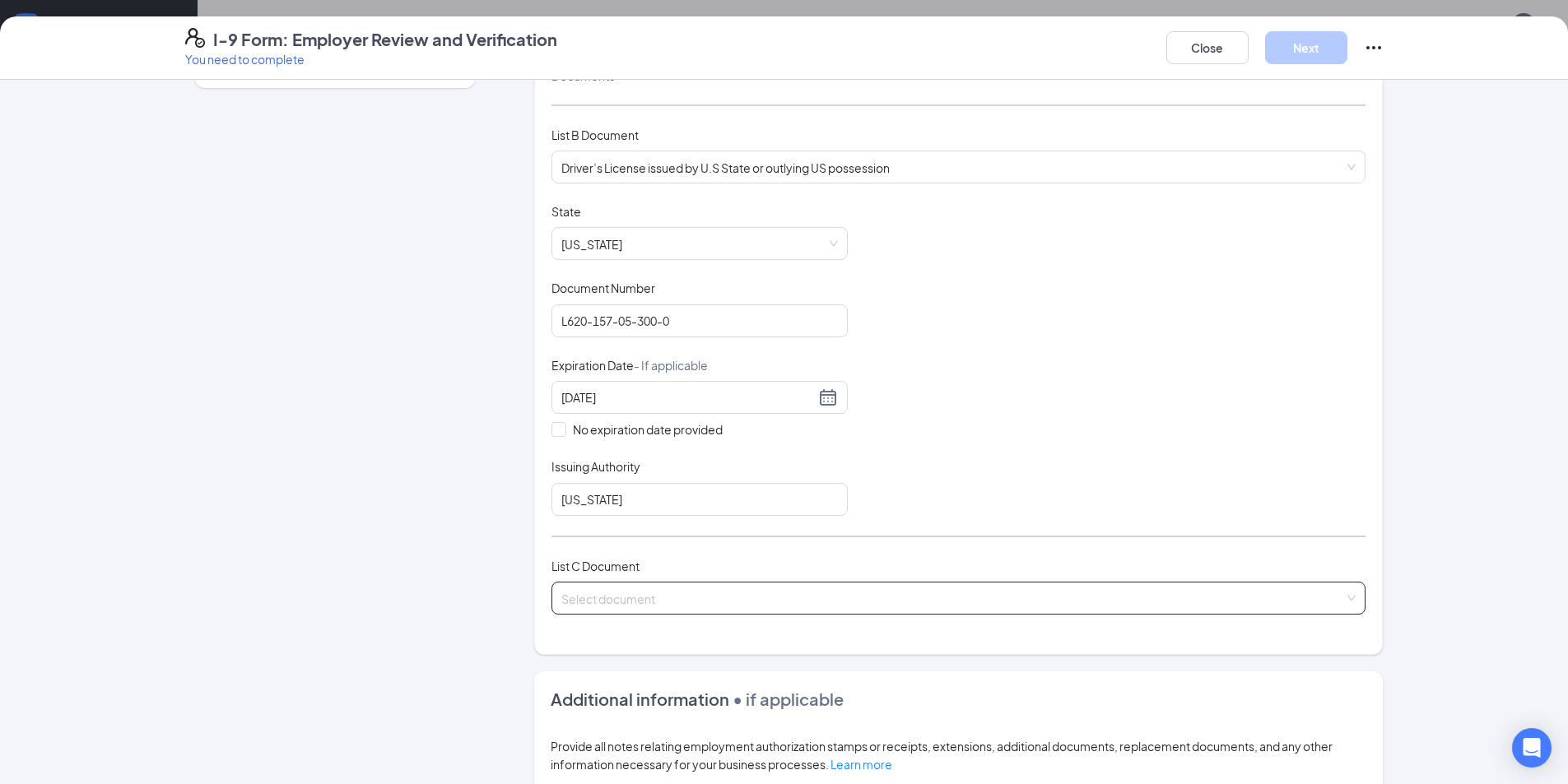
click at [1109, 601] on input "search" at bounding box center [952, 595] width 783 height 25
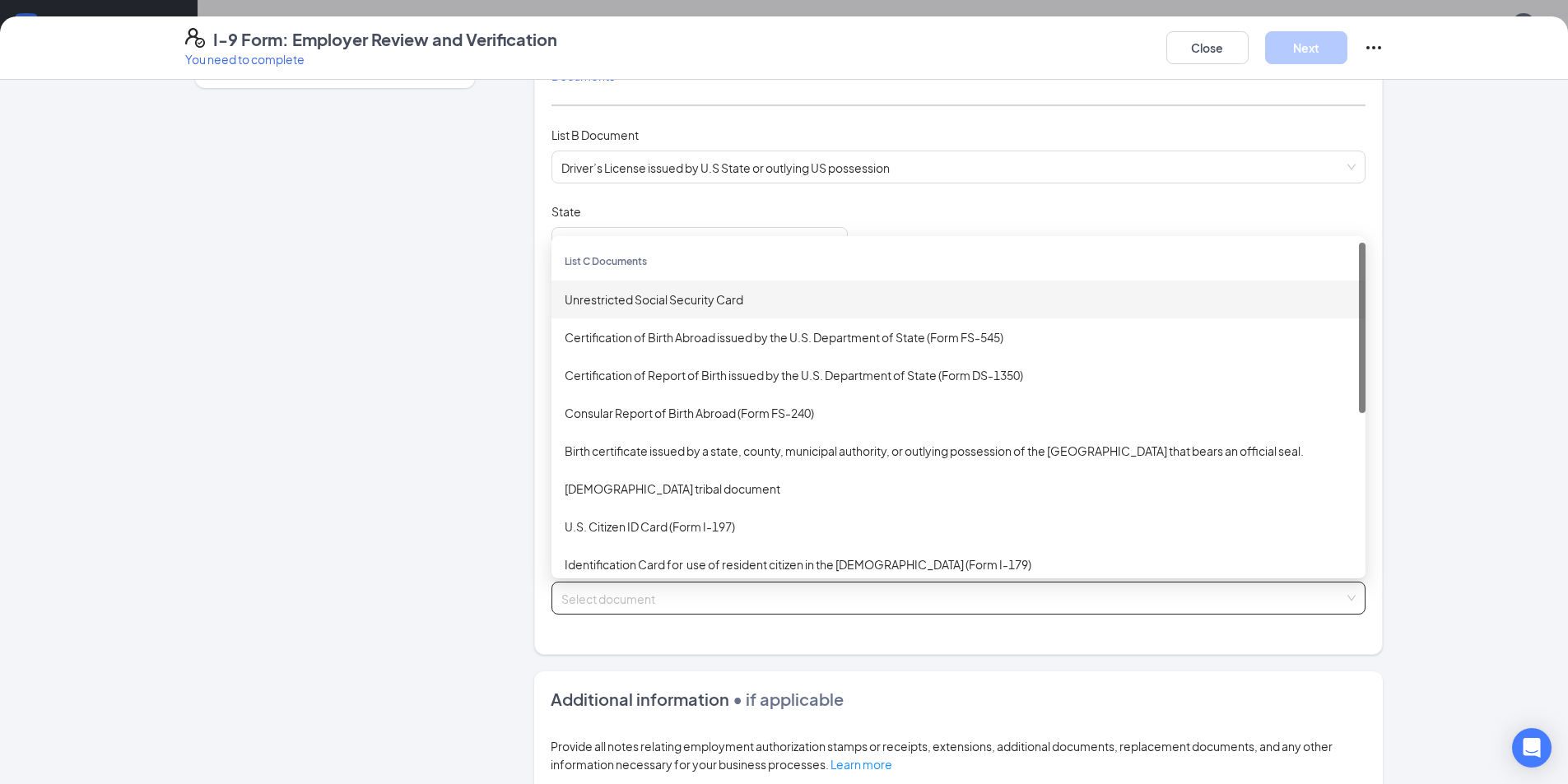
click at [700, 301] on div "Unrestricted Social Security Card" at bounding box center [959, 299] width 787 height 18
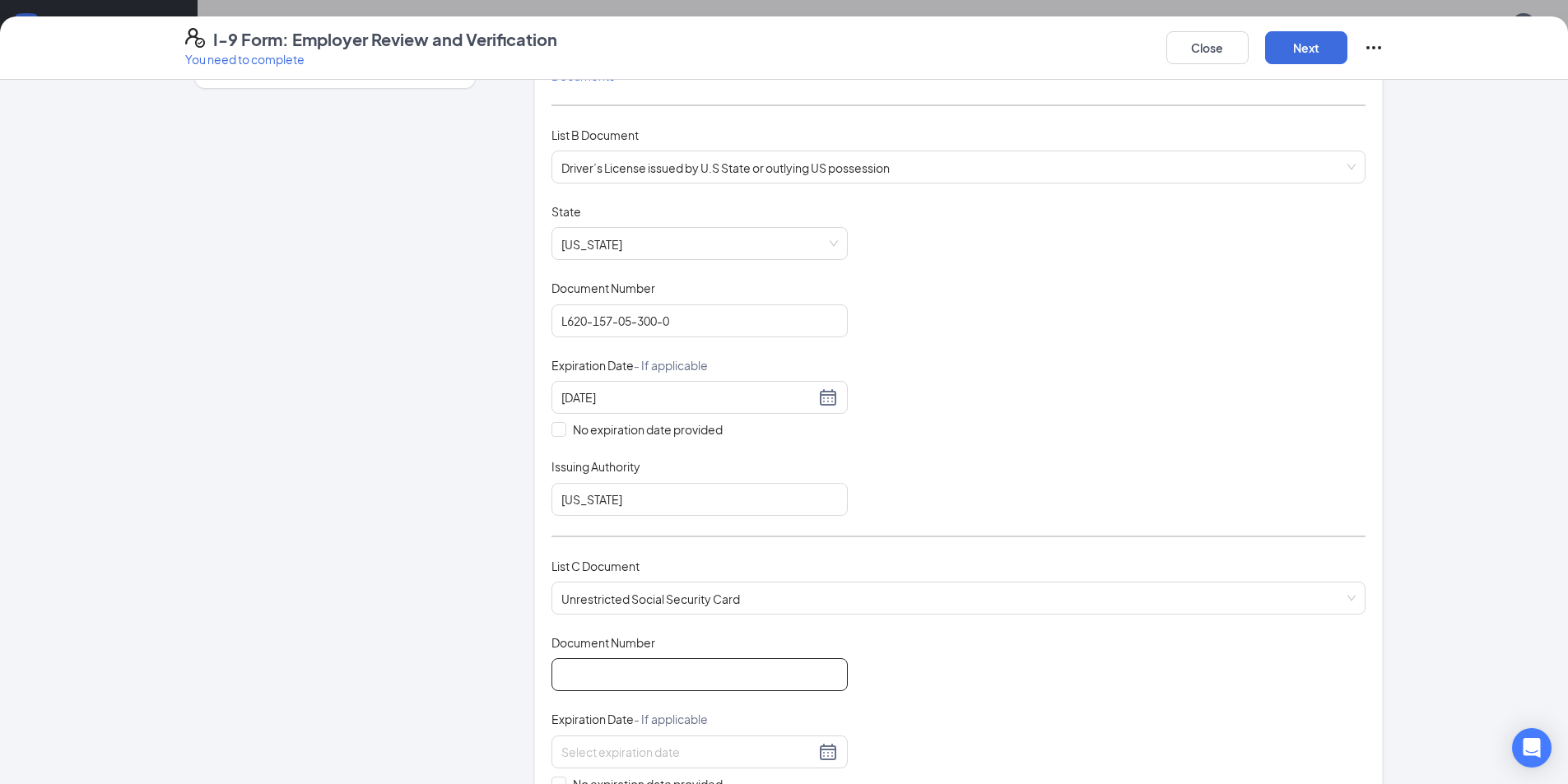
click at [692, 676] on input "Document Number" at bounding box center [699, 674] width 296 height 33
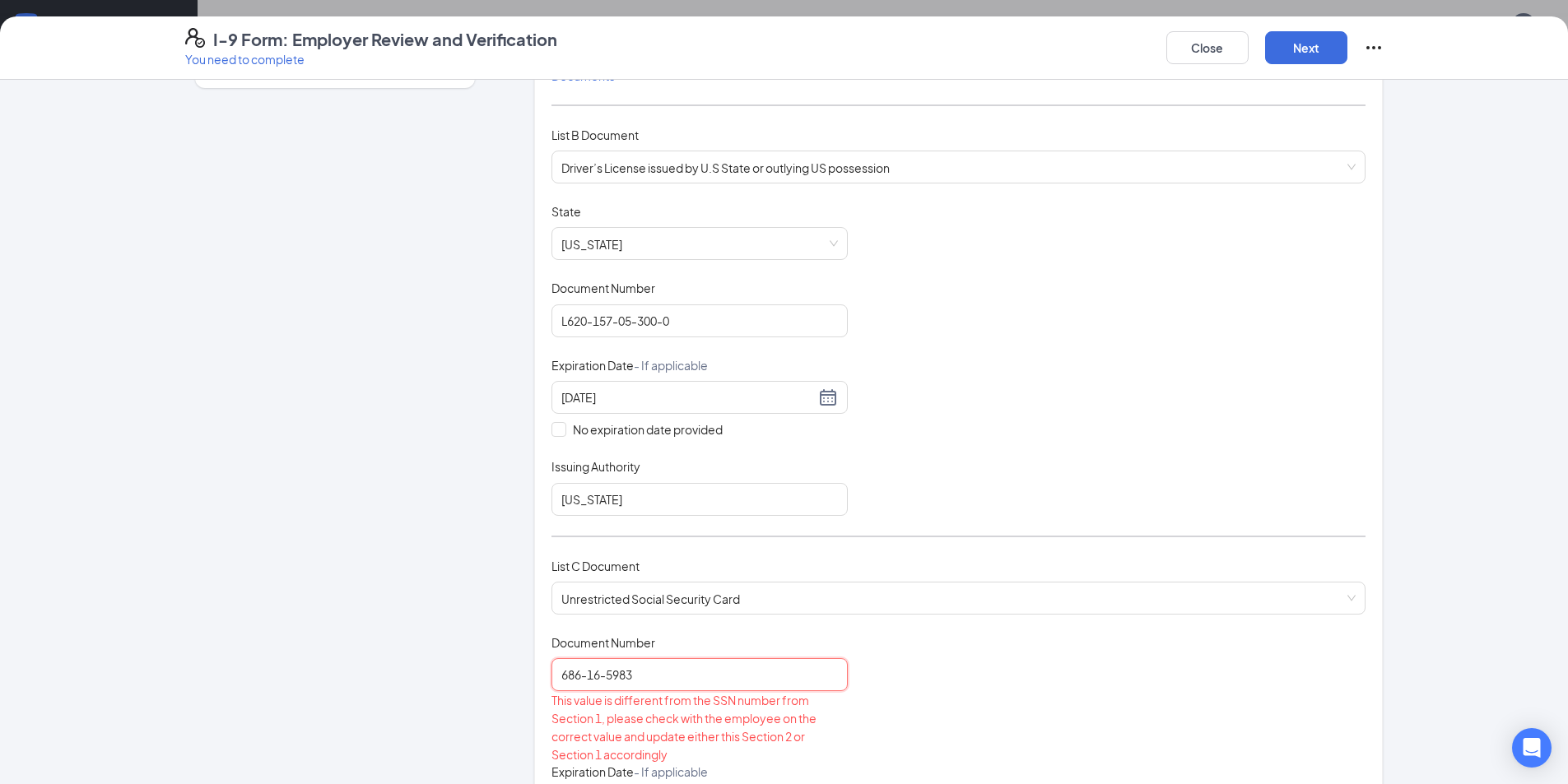
type input "686-16-5983"
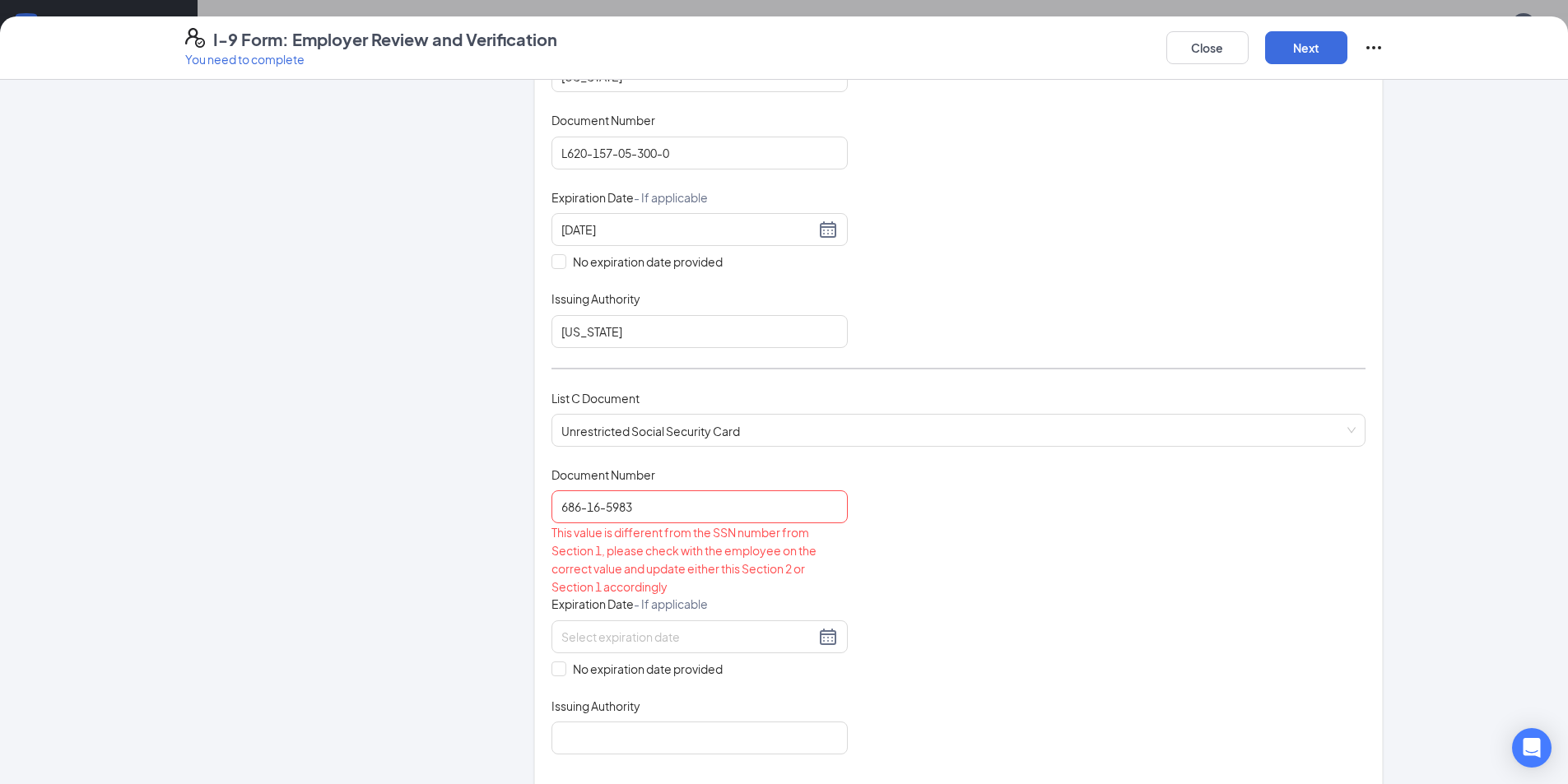
scroll to position [418, 0]
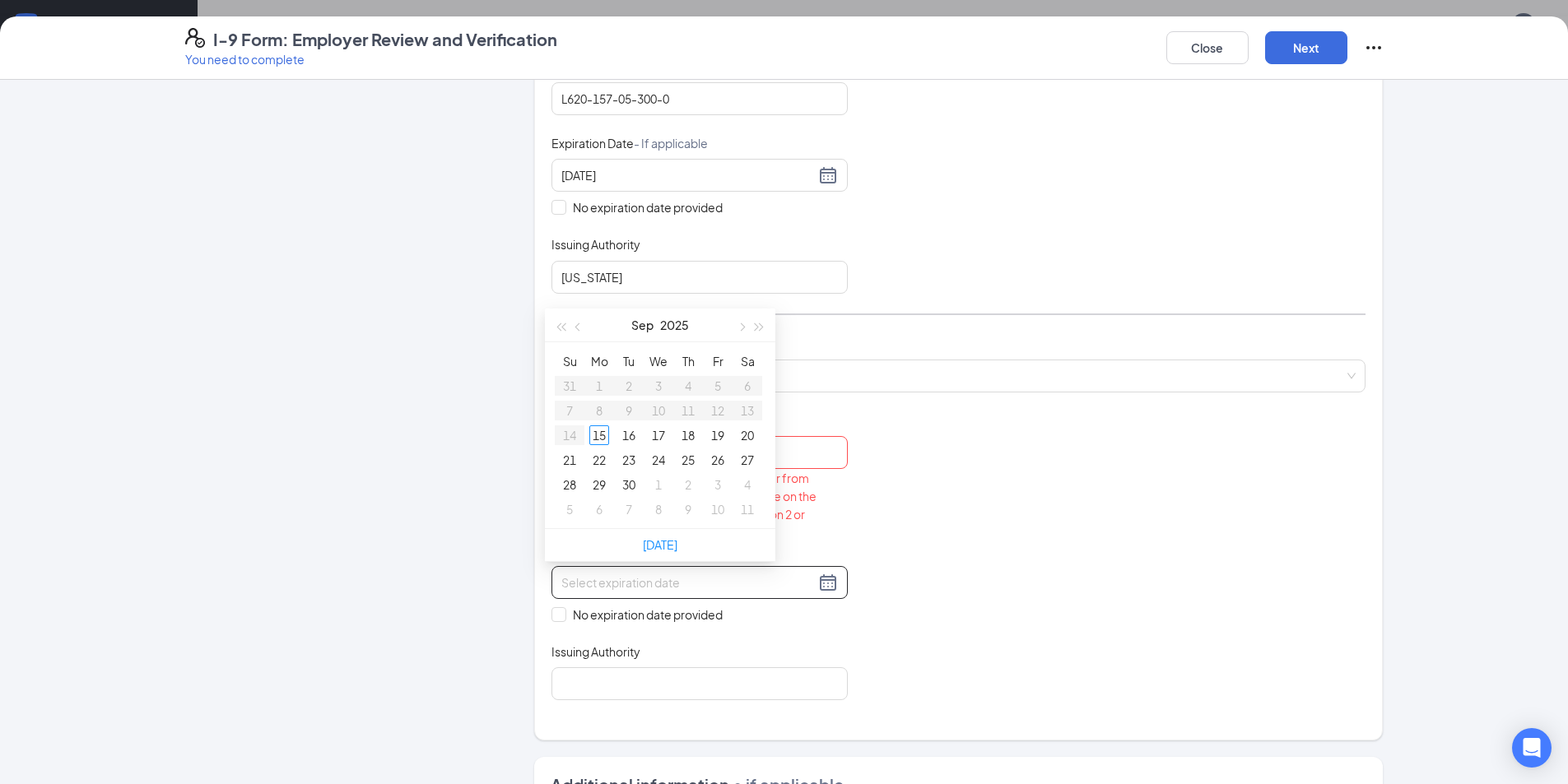
click at [805, 584] on input at bounding box center [688, 582] width 254 height 18
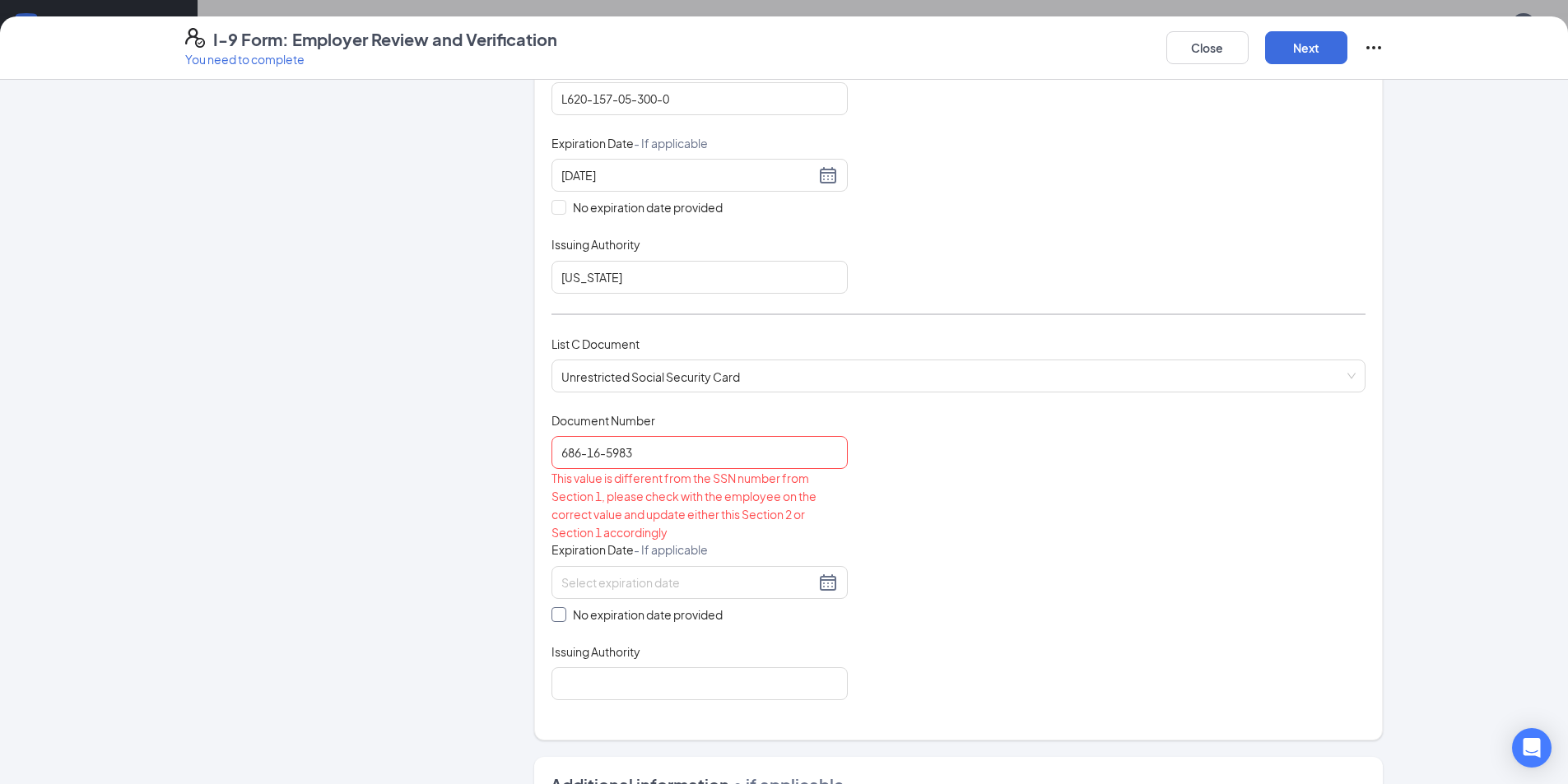
click at [554, 616] on input "No expiration date provided" at bounding box center [557, 613] width 11 height 11
checkbox input "true"
click at [602, 455] on input "686-16-5983" at bounding box center [699, 452] width 296 height 33
click at [578, 455] on input "686-165983" at bounding box center [699, 452] width 296 height 33
click at [579, 454] on input "686-165983" at bounding box center [699, 452] width 296 height 33
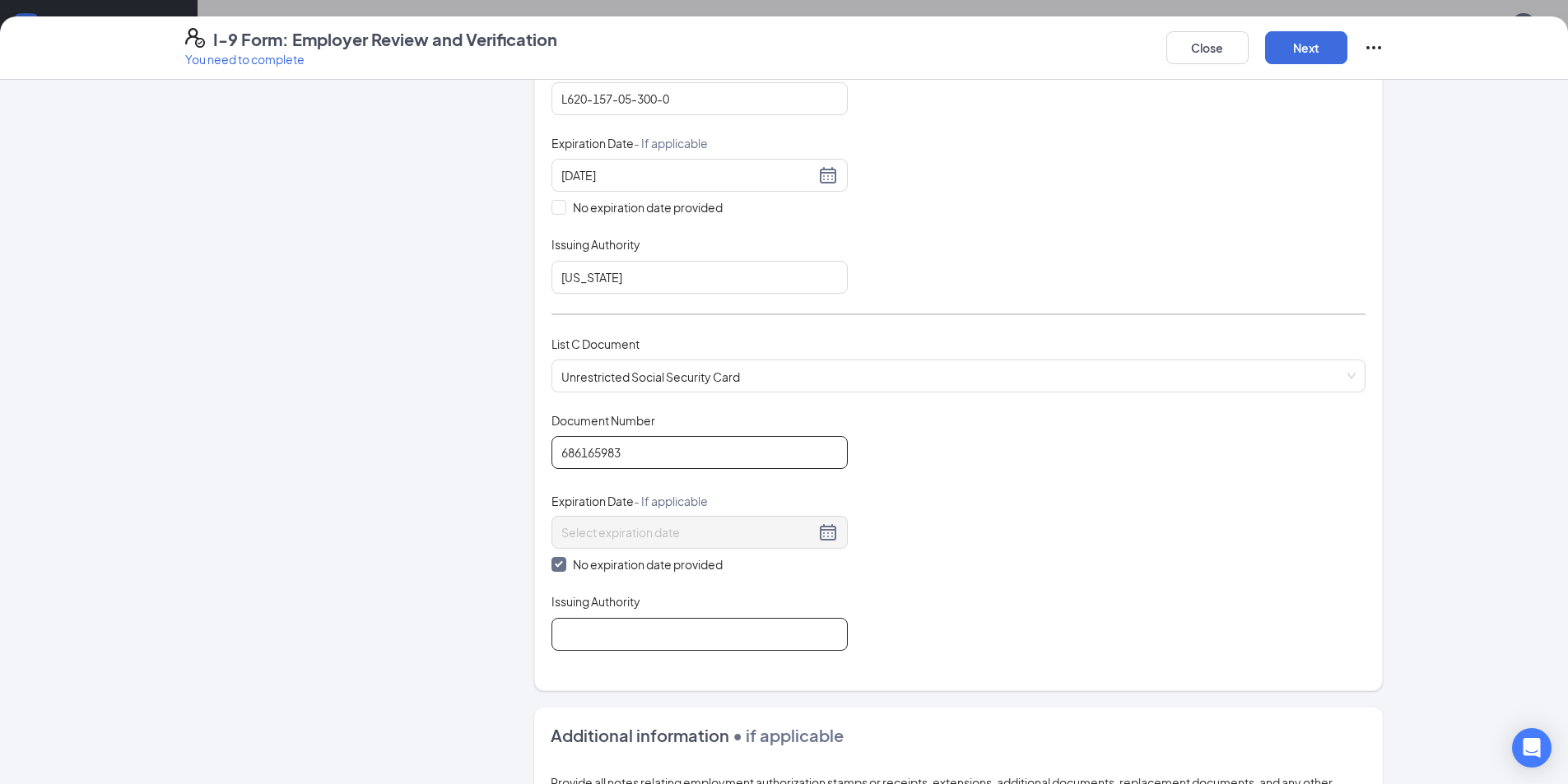
type input "686165983"
click at [783, 636] on input "Issuing Authority" at bounding box center [699, 634] width 296 height 33
type input "Social Security"
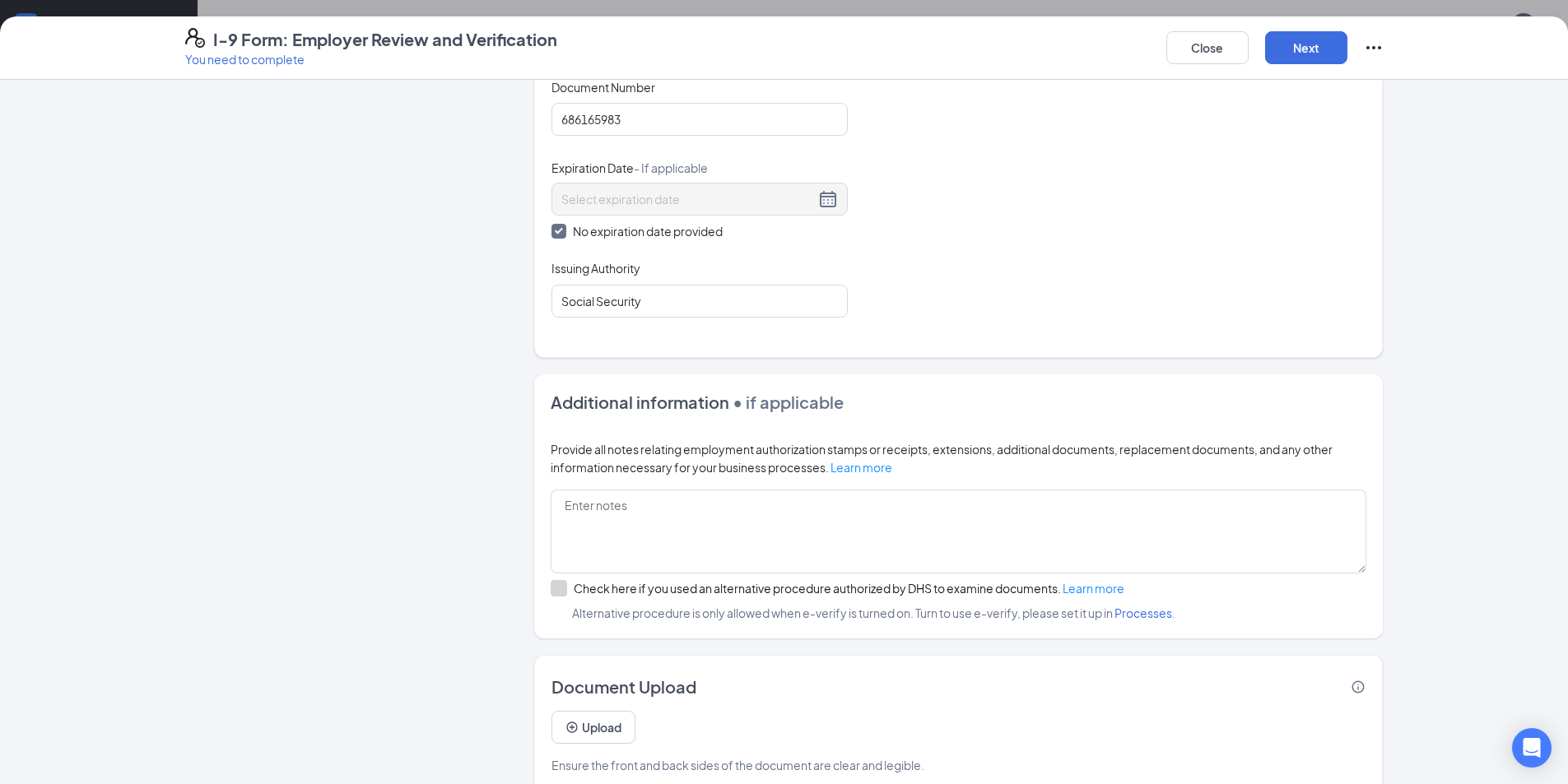
scroll to position [778, 0]
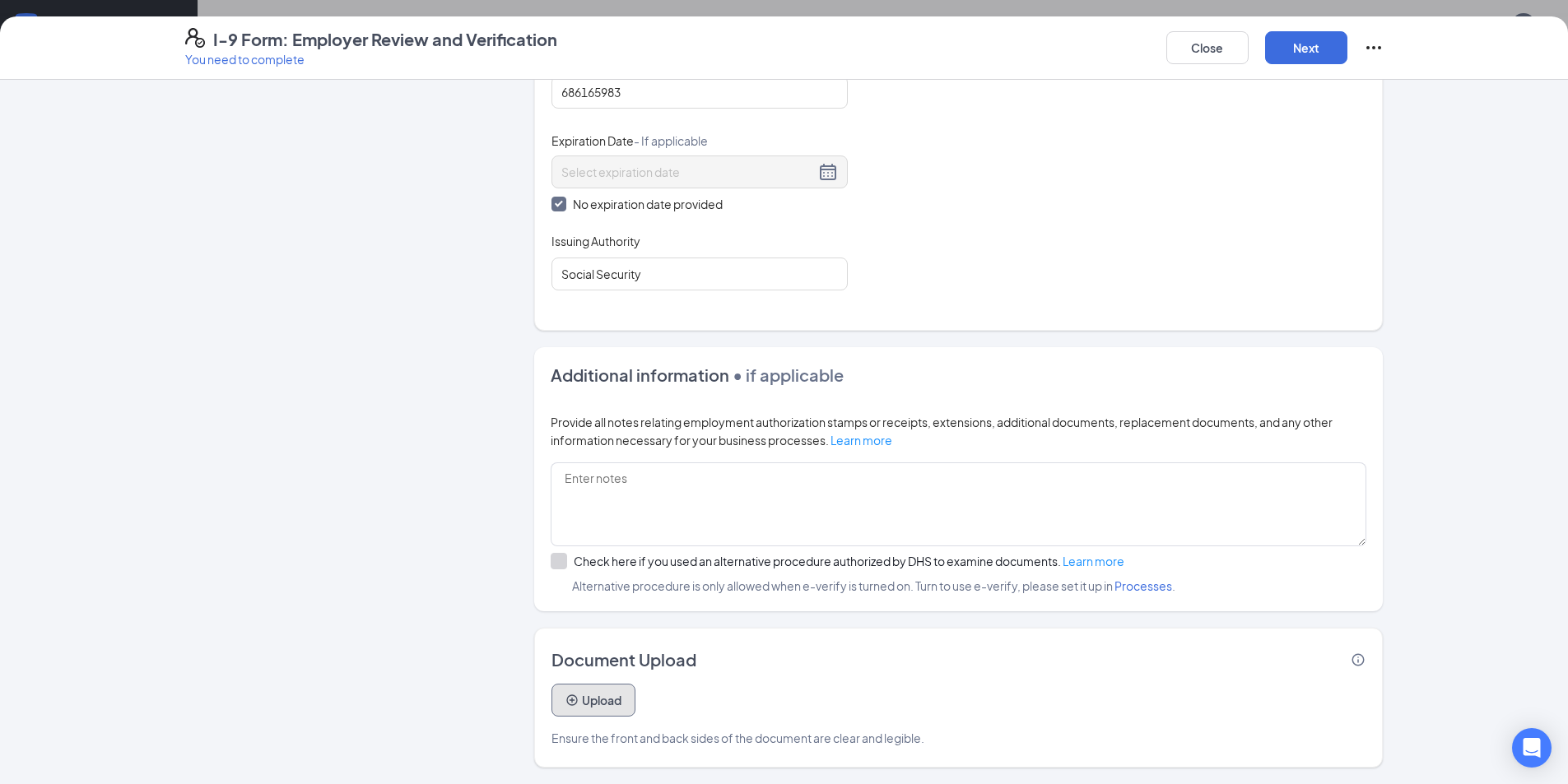
click at [593, 701] on button "Upload" at bounding box center [593, 700] width 84 height 33
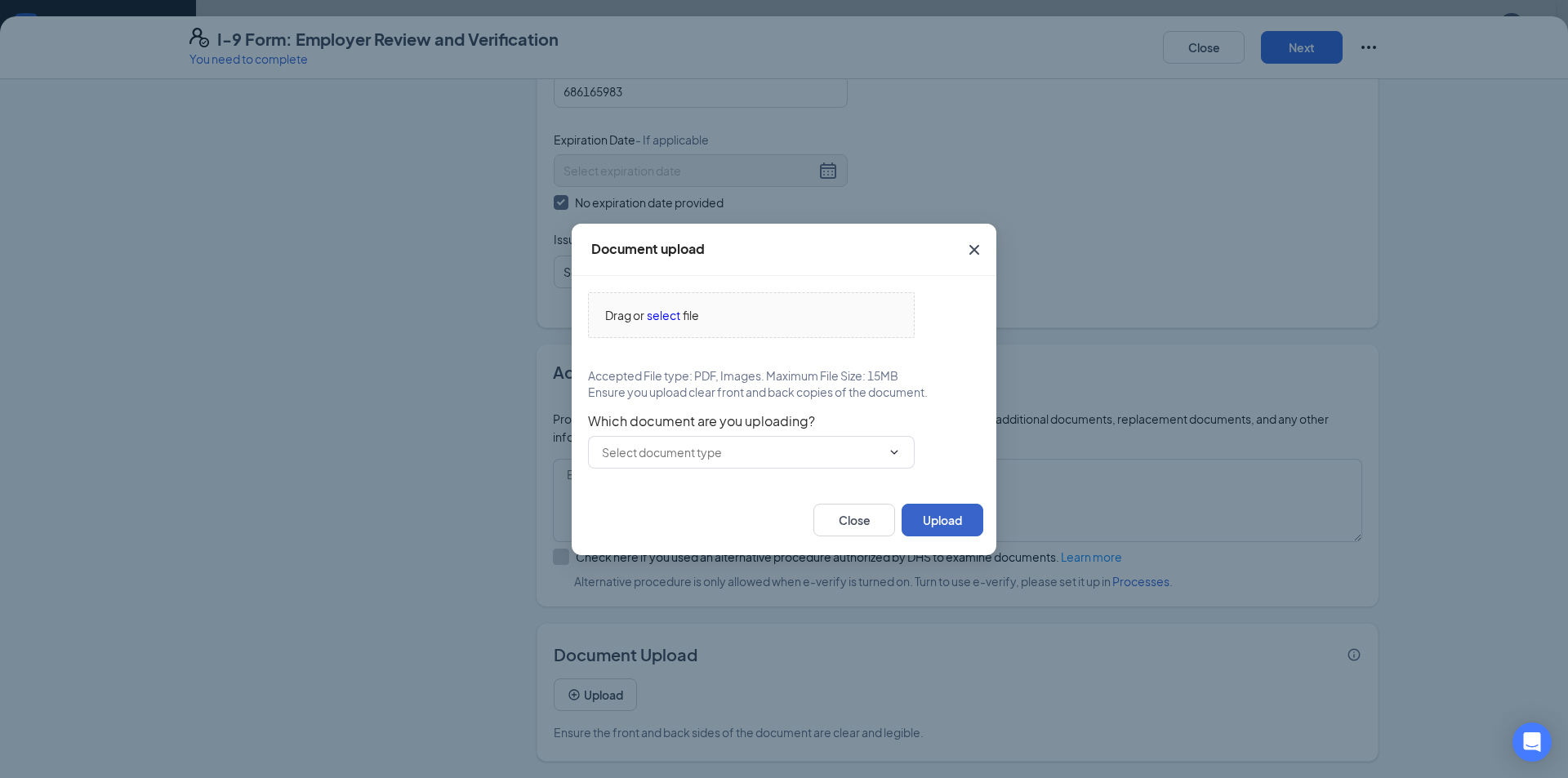
click at [929, 523] on button "Upload" at bounding box center [942, 520] width 82 height 33
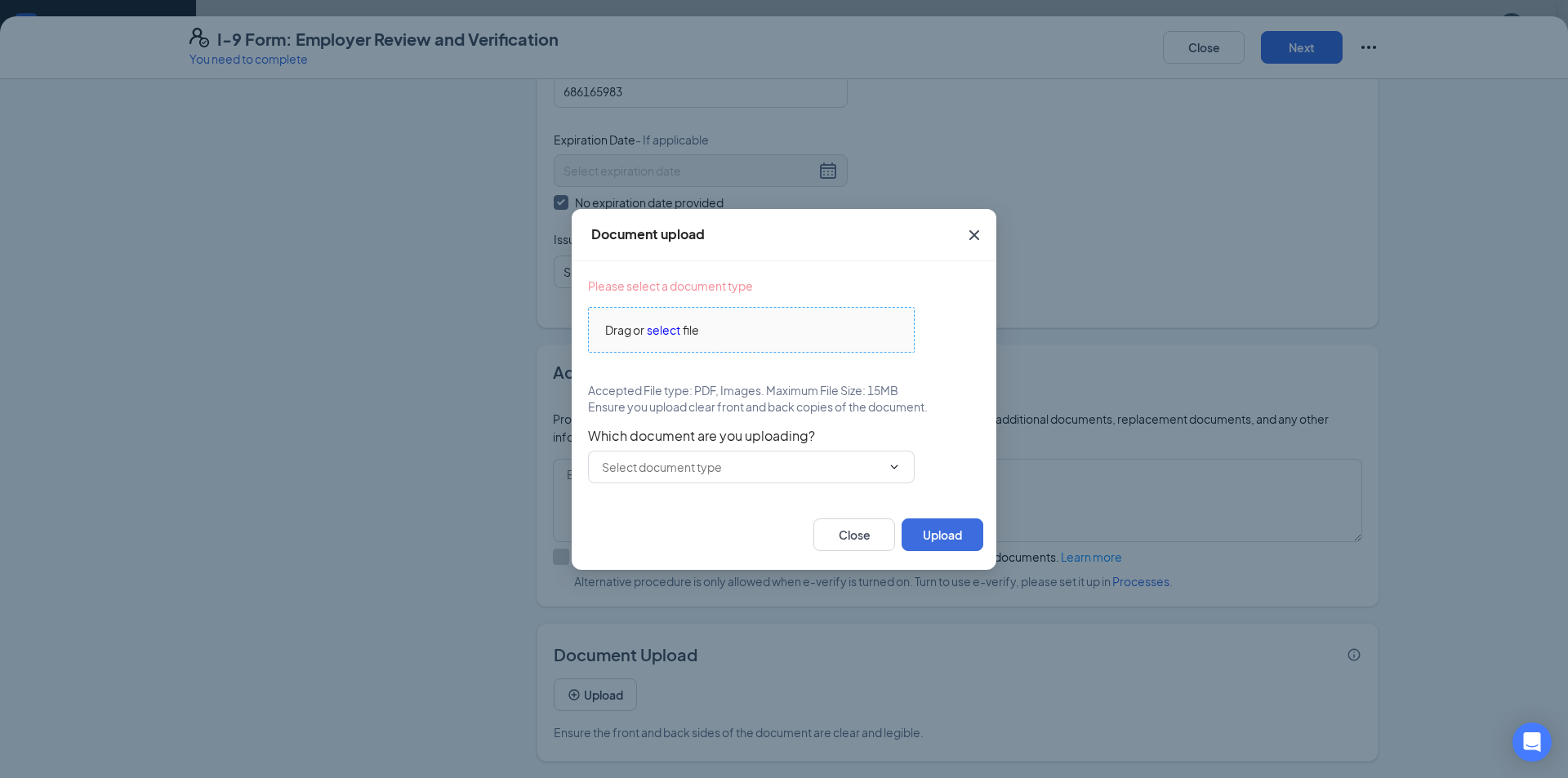
click at [764, 331] on div "Drag or select file" at bounding box center [751, 329] width 325 height 18
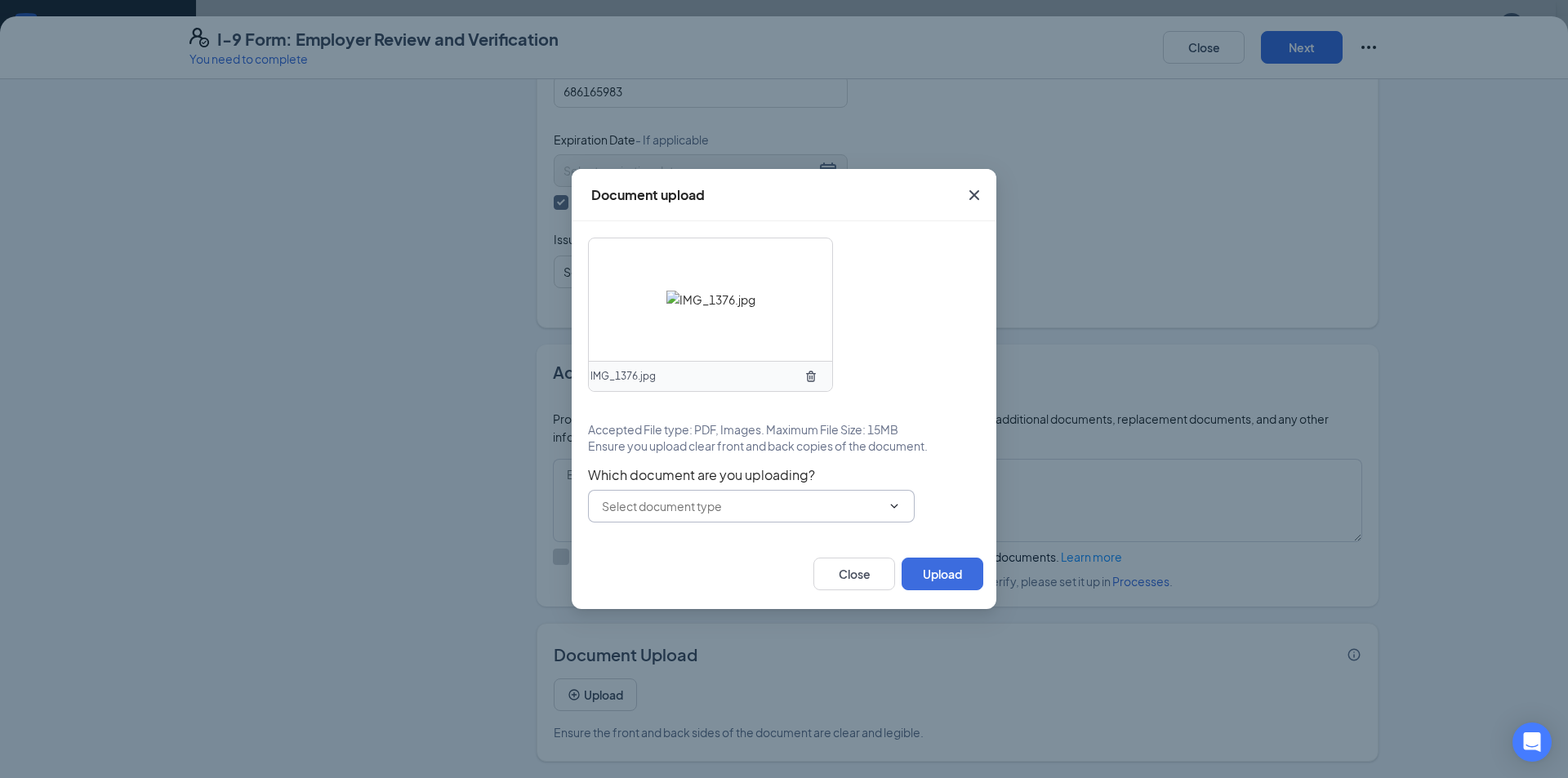
click at [893, 504] on icon "ChevronDown" at bounding box center [894, 506] width 13 height 13
click at [890, 506] on icon "ChevronDown" at bounding box center [894, 506] width 13 height 13
click at [889, 505] on icon "ChevronDown" at bounding box center [894, 506] width 13 height 13
click at [945, 579] on button "Upload" at bounding box center [942, 573] width 82 height 33
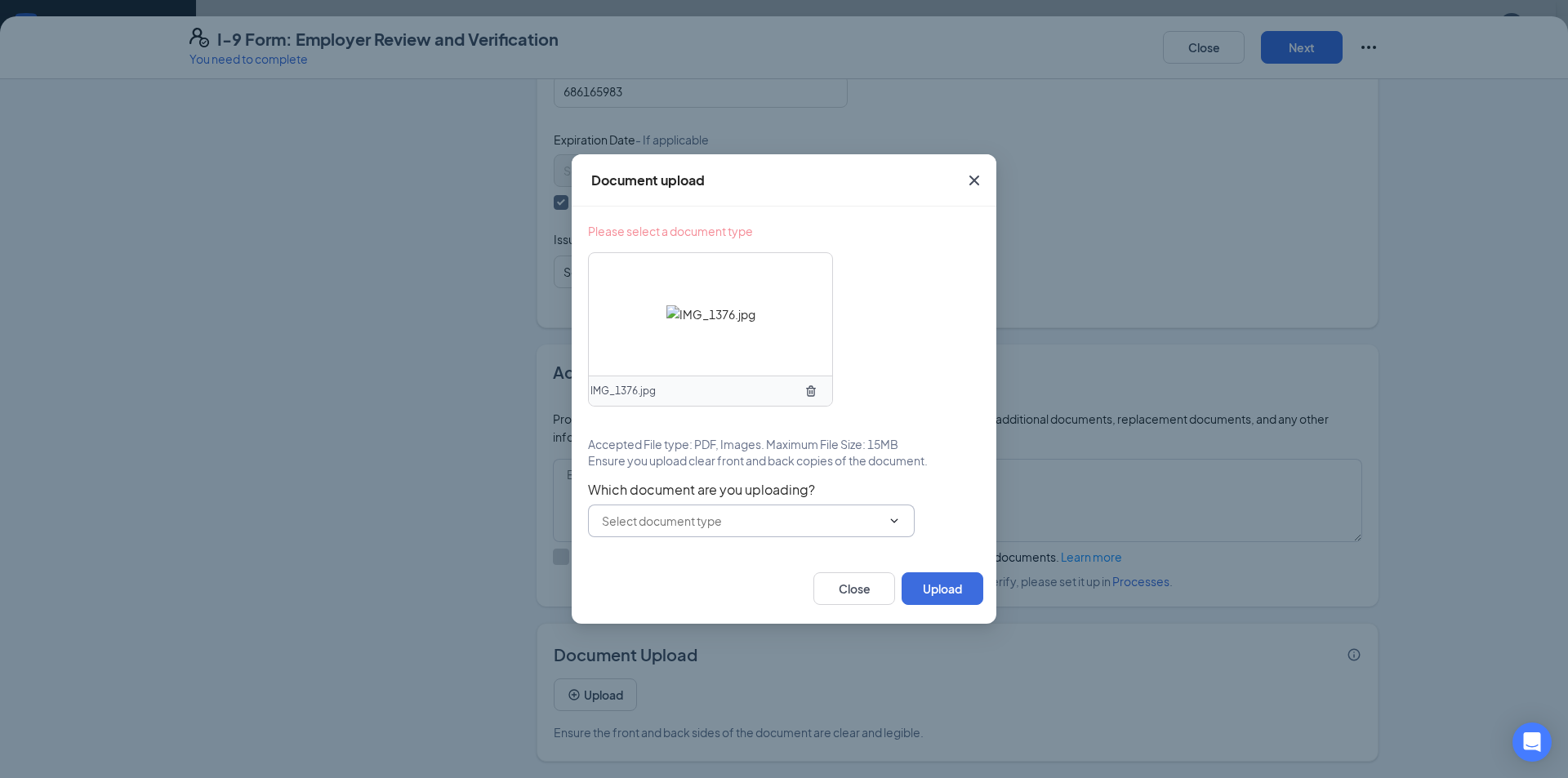
click at [843, 522] on input "text" at bounding box center [741, 520] width 279 height 18
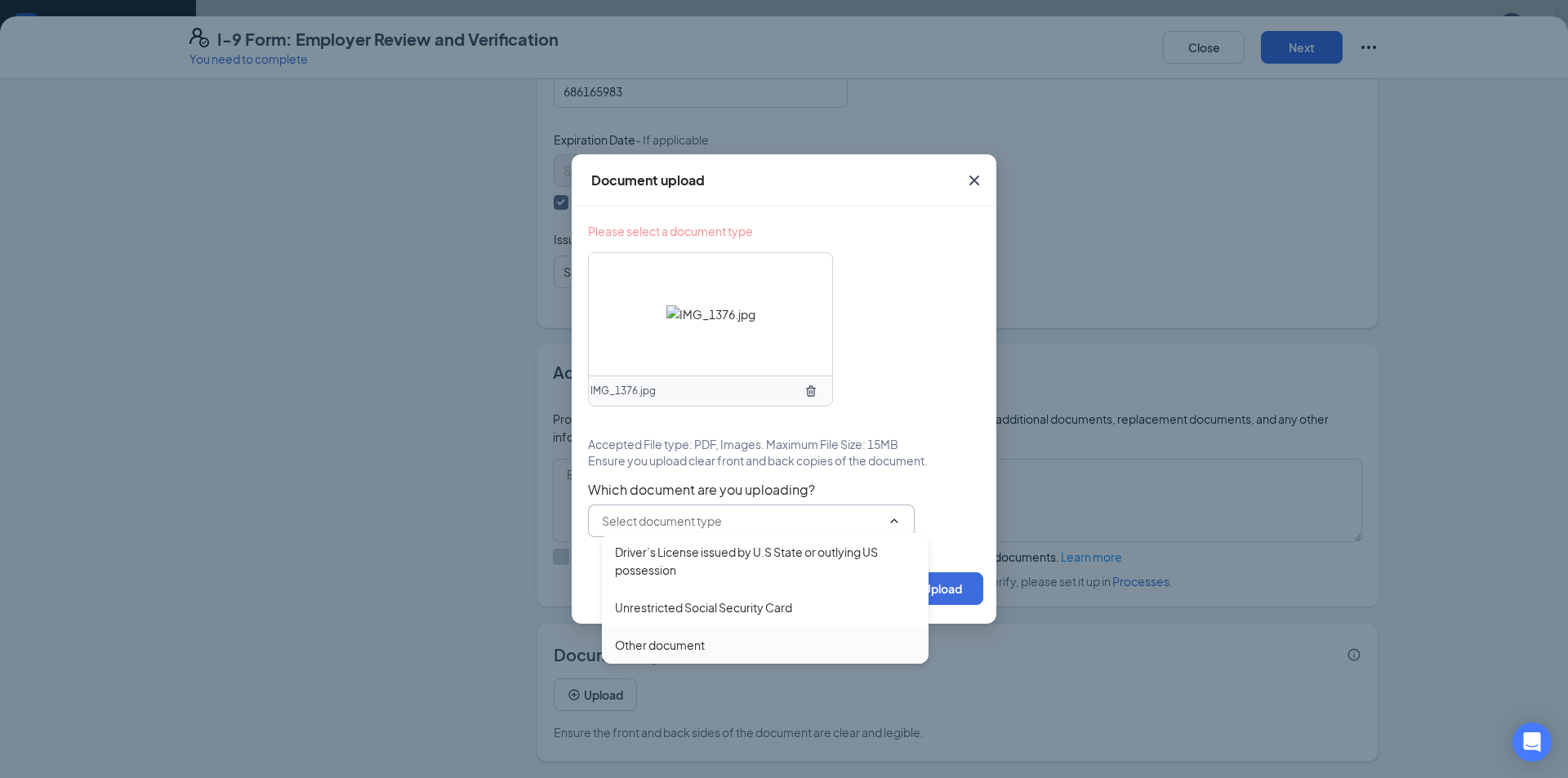
click at [737, 610] on div "Unrestricted Social Security Card" at bounding box center [703, 606] width 177 height 18
type input "Unrestricted Social Security Card"
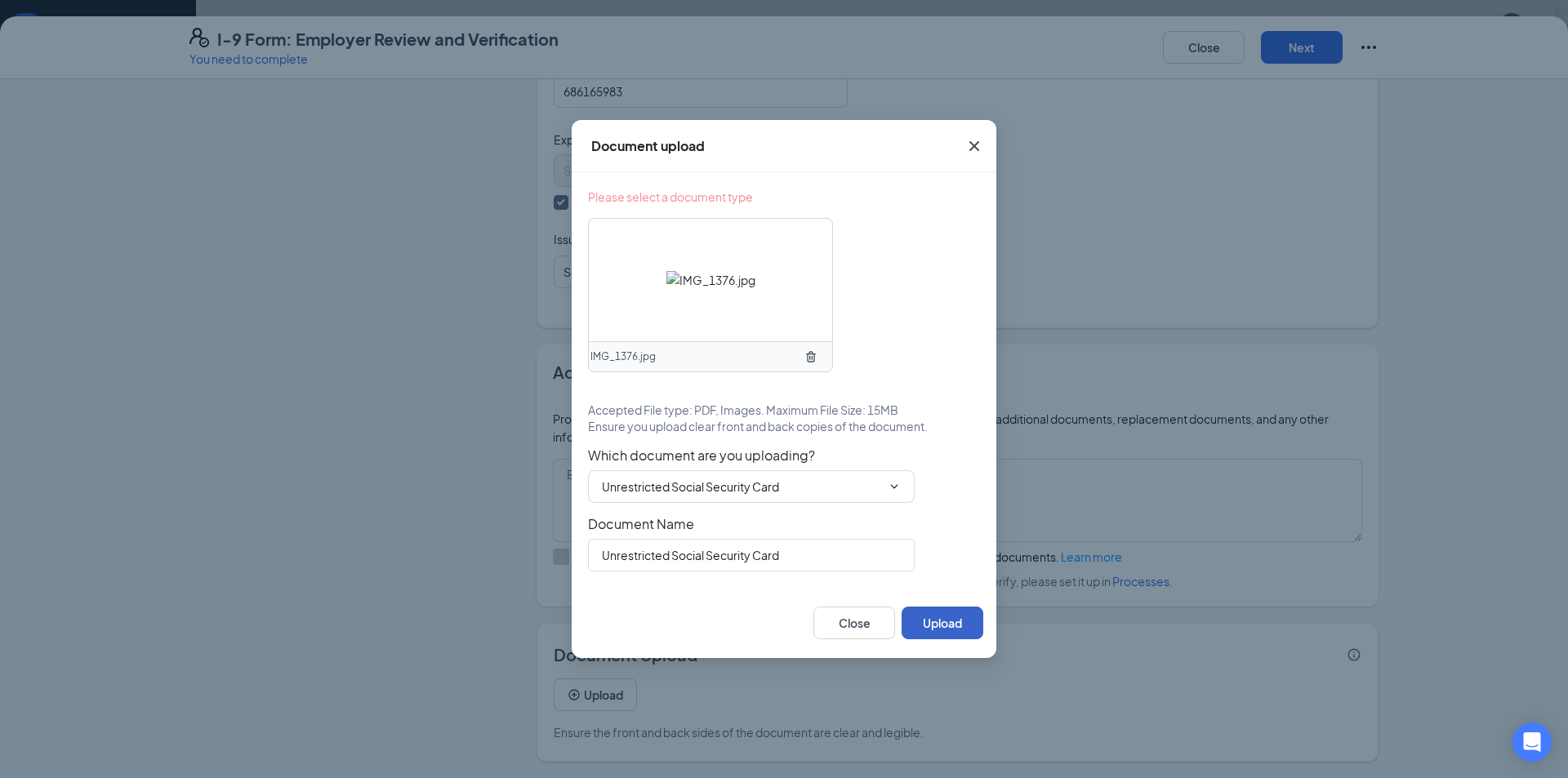
click at [927, 625] on button "Upload" at bounding box center [942, 622] width 82 height 33
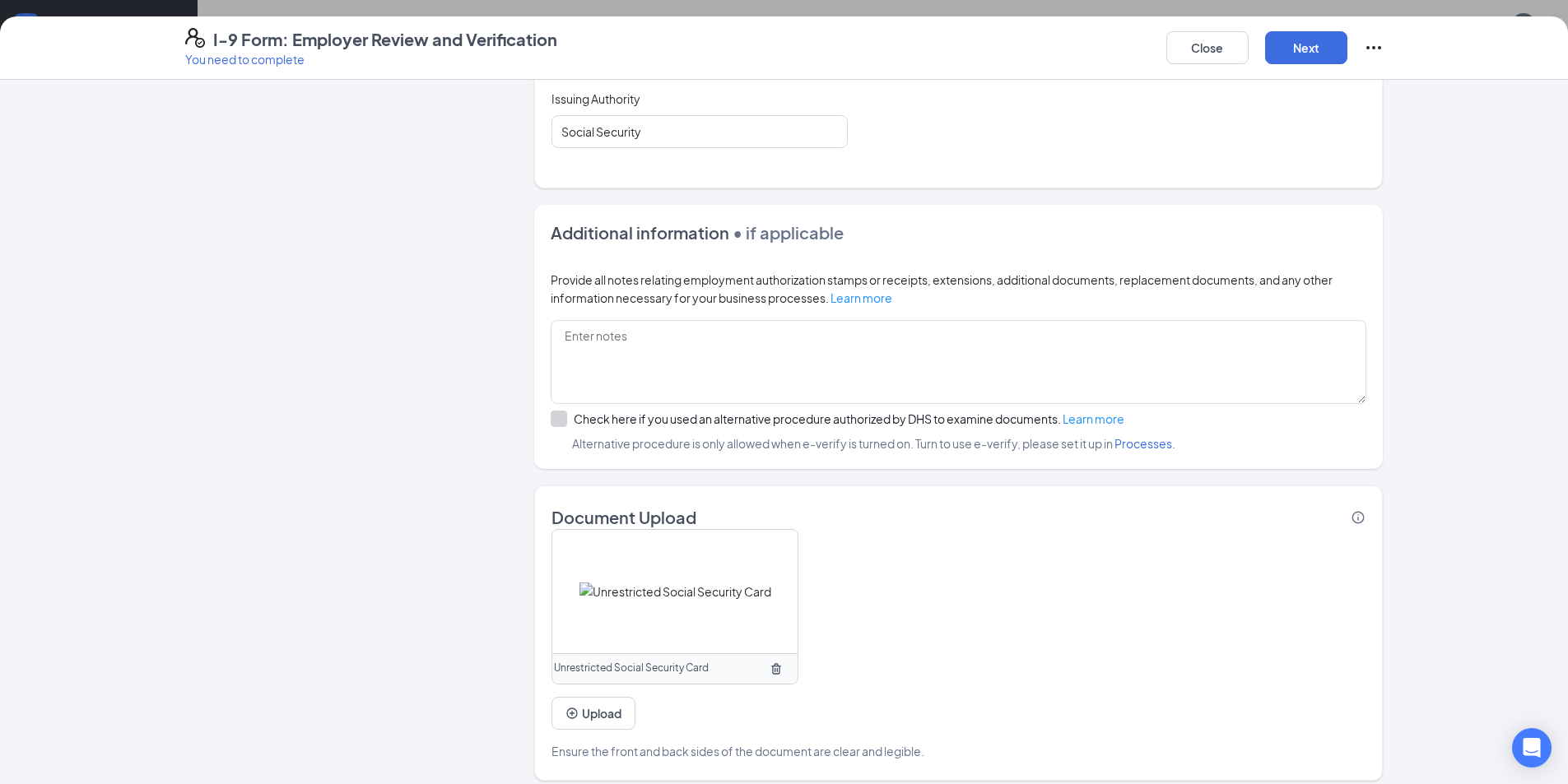
scroll to position [933, 0]
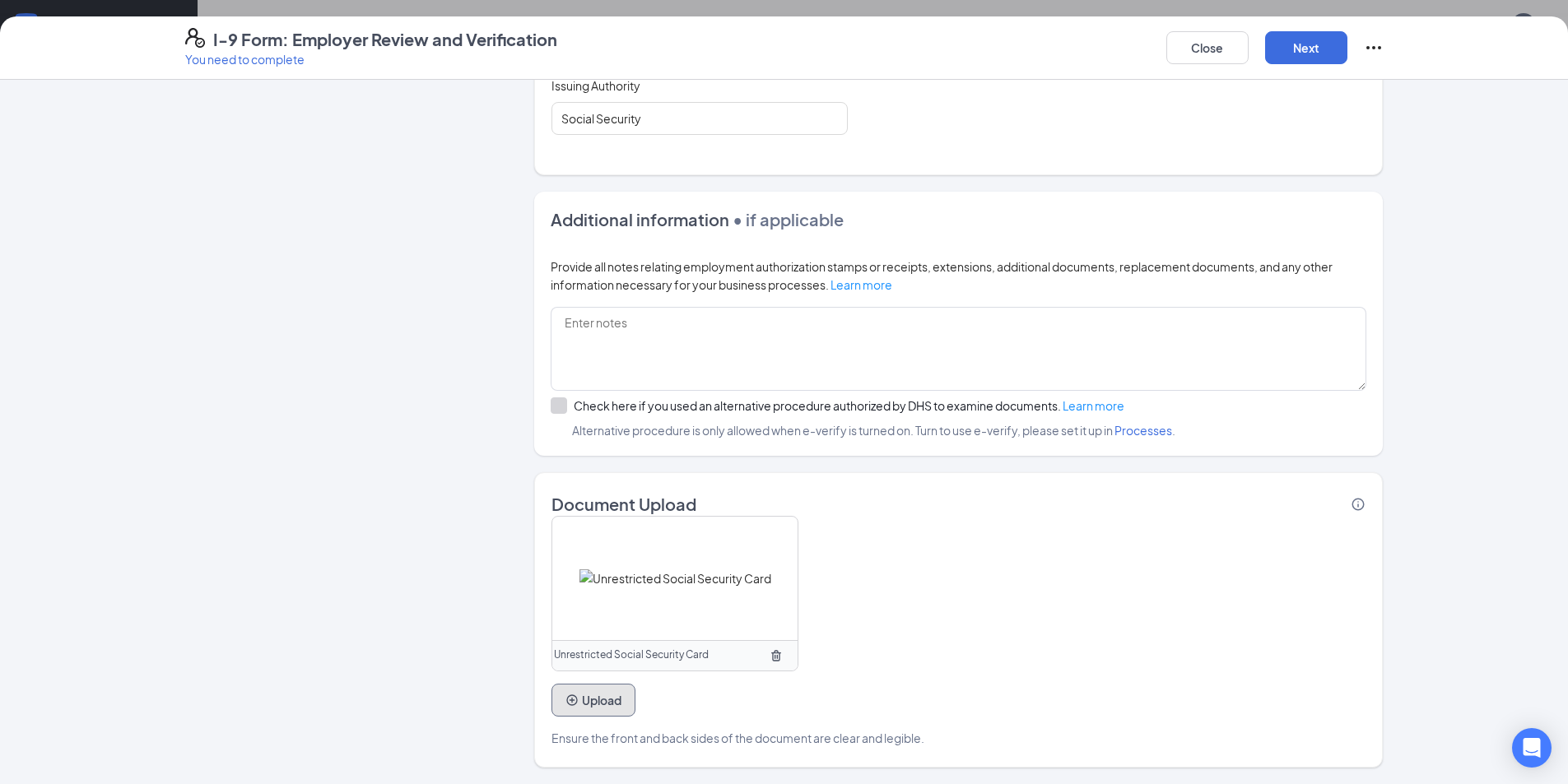
click at [598, 701] on button "Upload" at bounding box center [593, 700] width 84 height 33
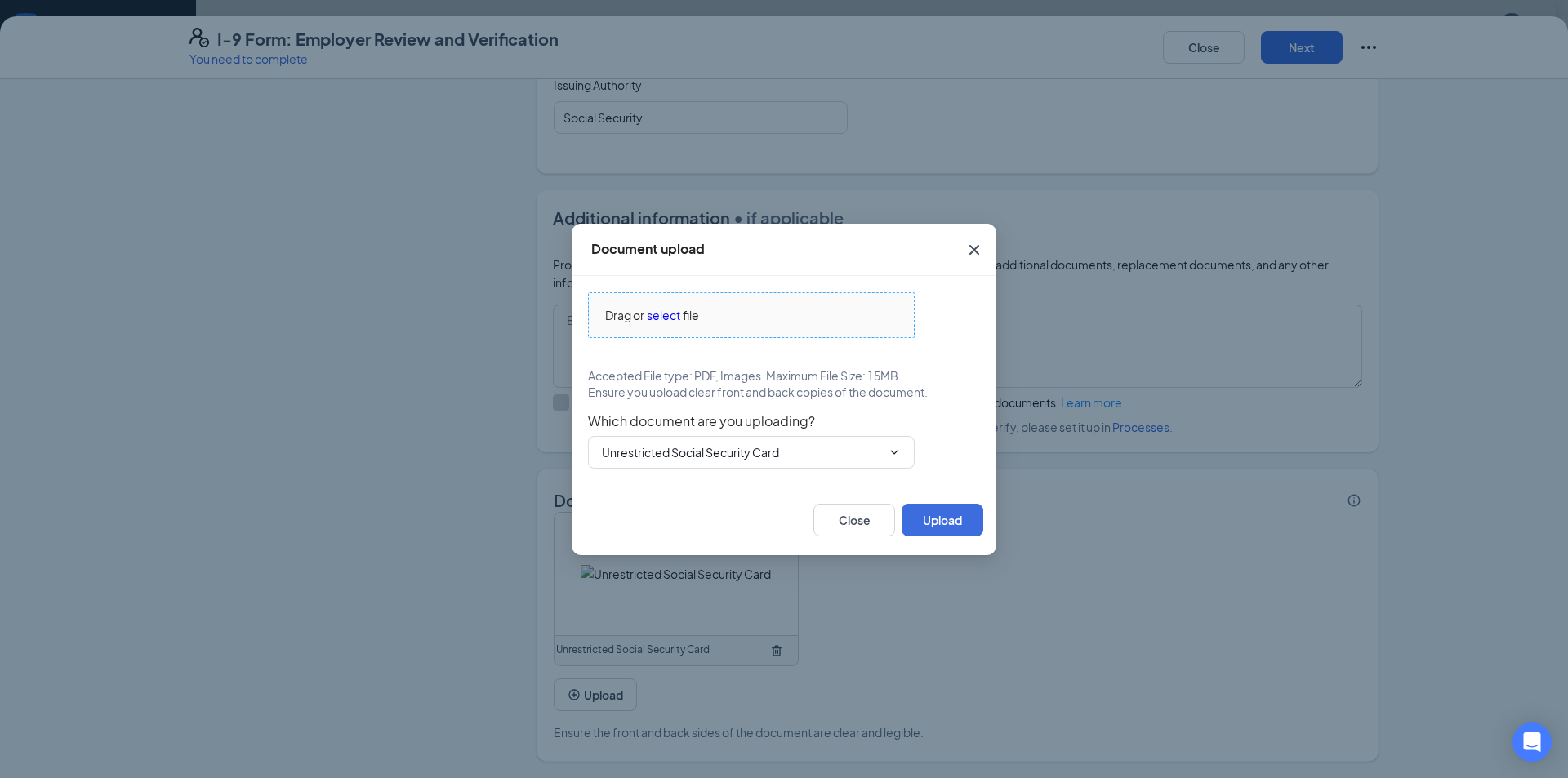
click at [770, 315] on div "Drag or select file" at bounding box center [751, 314] width 325 height 18
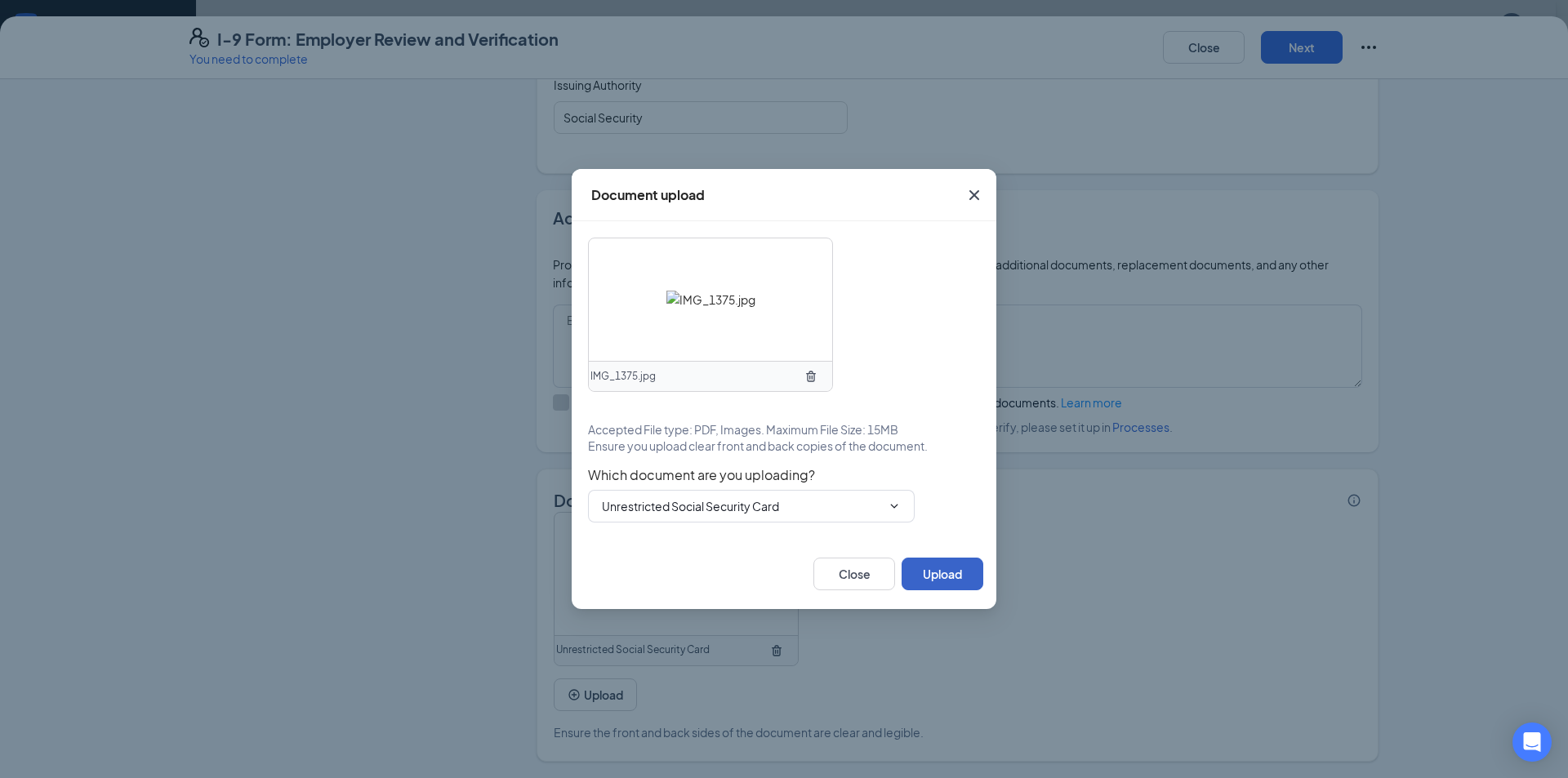
click at [932, 572] on button "Upload" at bounding box center [942, 573] width 82 height 33
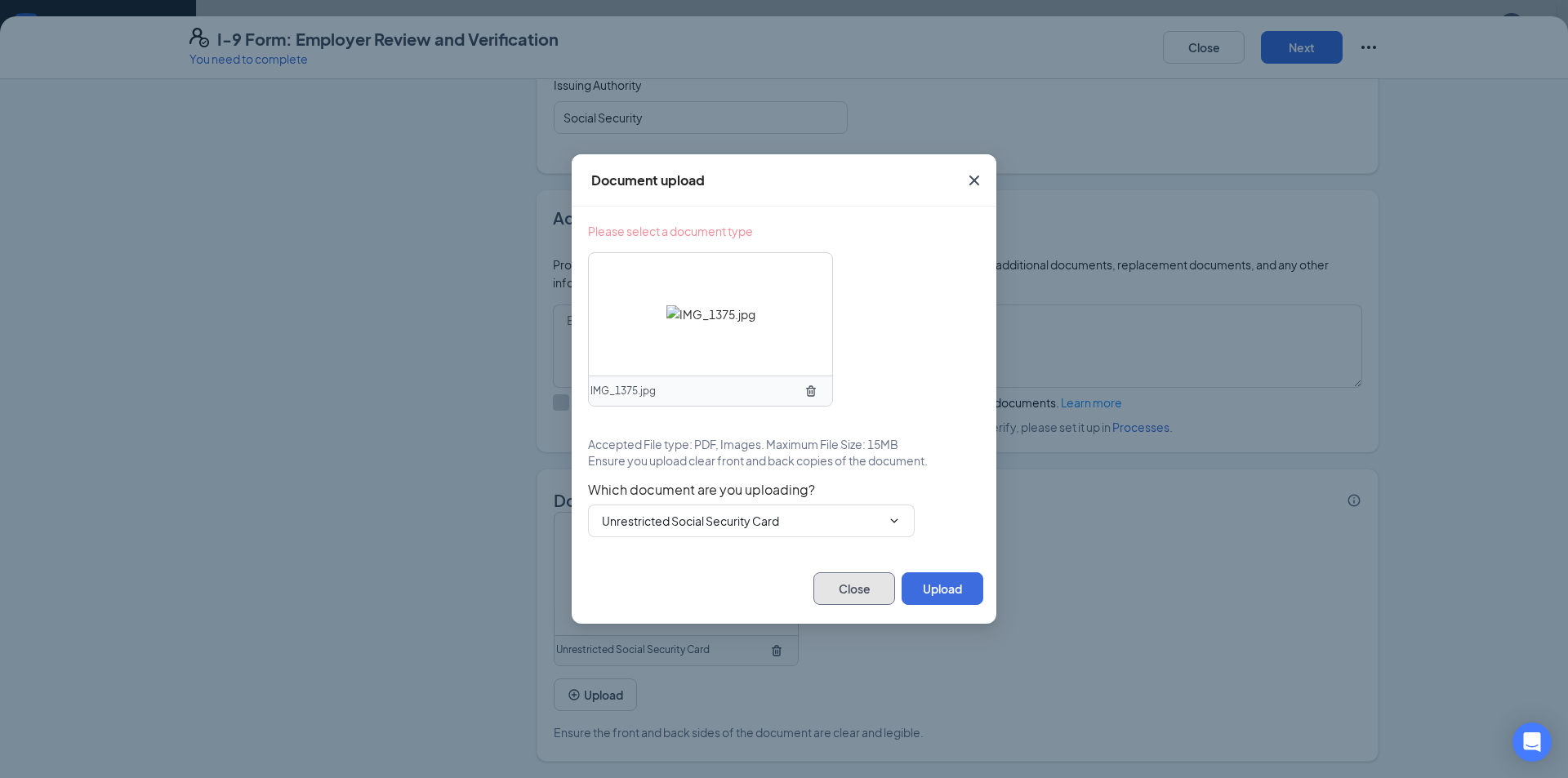
click at [849, 590] on button "Close" at bounding box center [853, 588] width 82 height 33
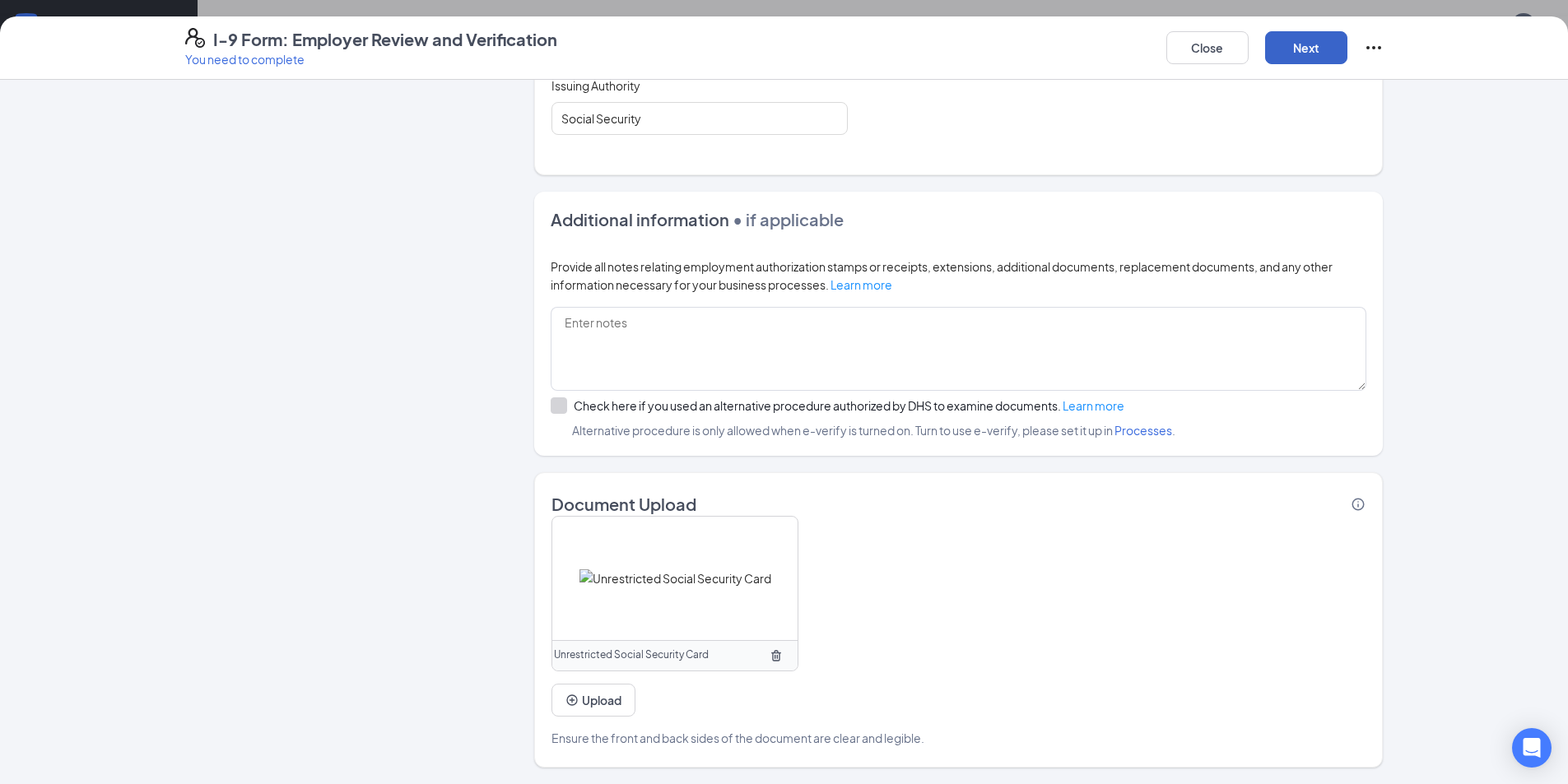
click at [1300, 47] on button "Next" at bounding box center [1306, 47] width 82 height 33
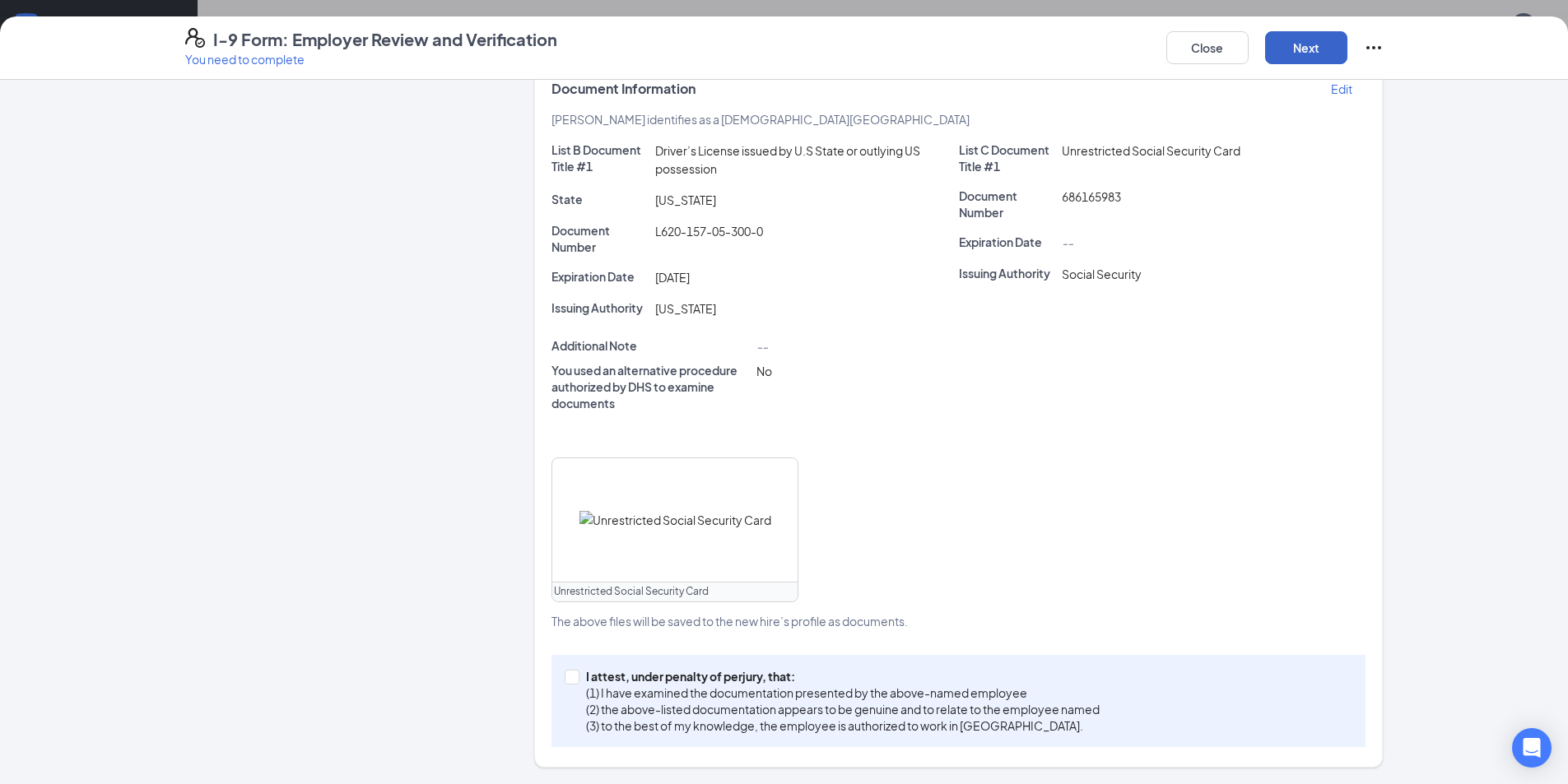
scroll to position [279, 0]
click at [1301, 41] on button "Next" at bounding box center [1306, 47] width 82 height 33
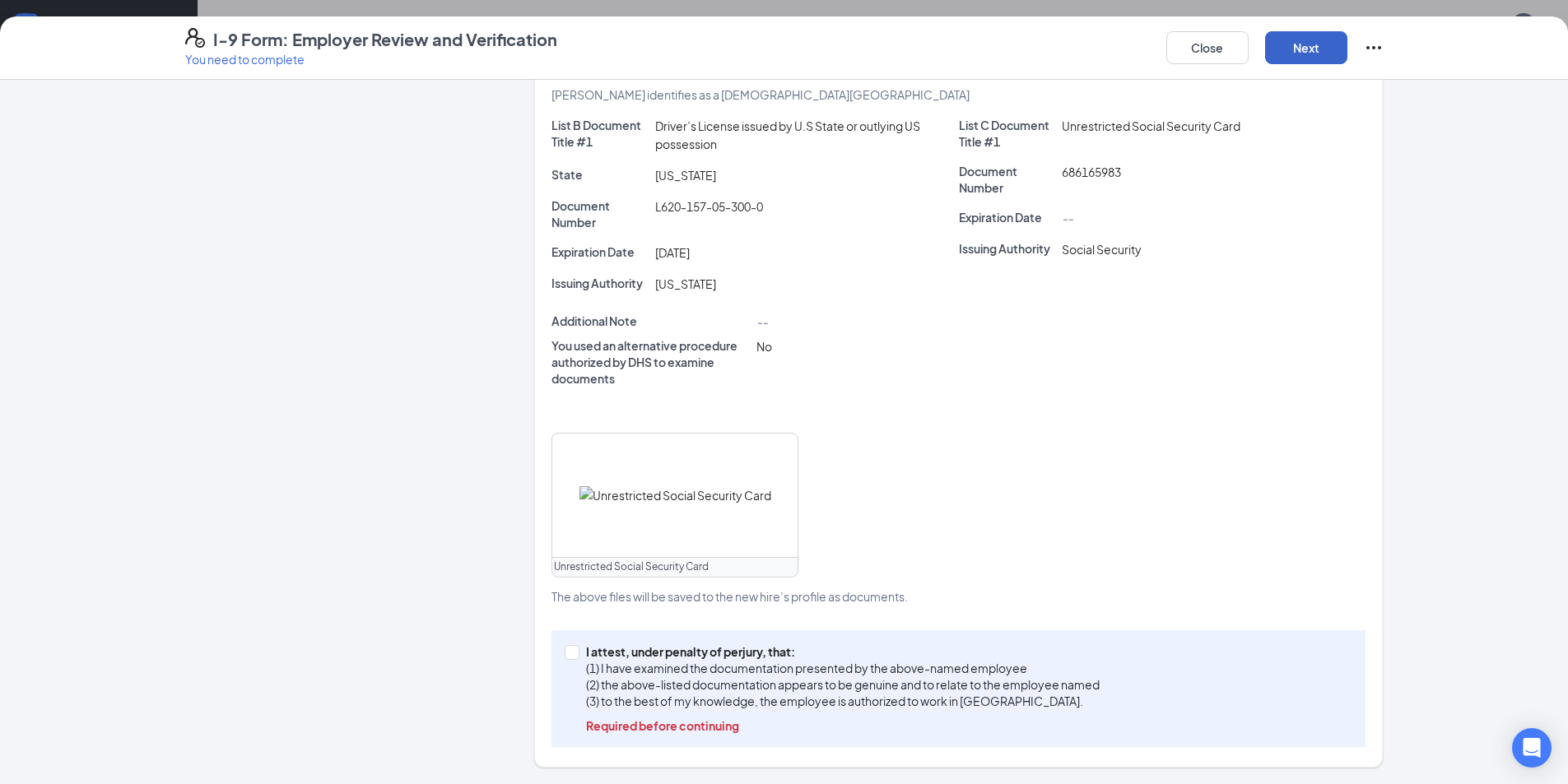
click at [1303, 44] on button "Next" at bounding box center [1306, 47] width 82 height 33
click at [569, 655] on input "I attest, under penalty of perjury, that: (1) I have examined the documentation…" at bounding box center [571, 651] width 11 height 11
checkbox input "true"
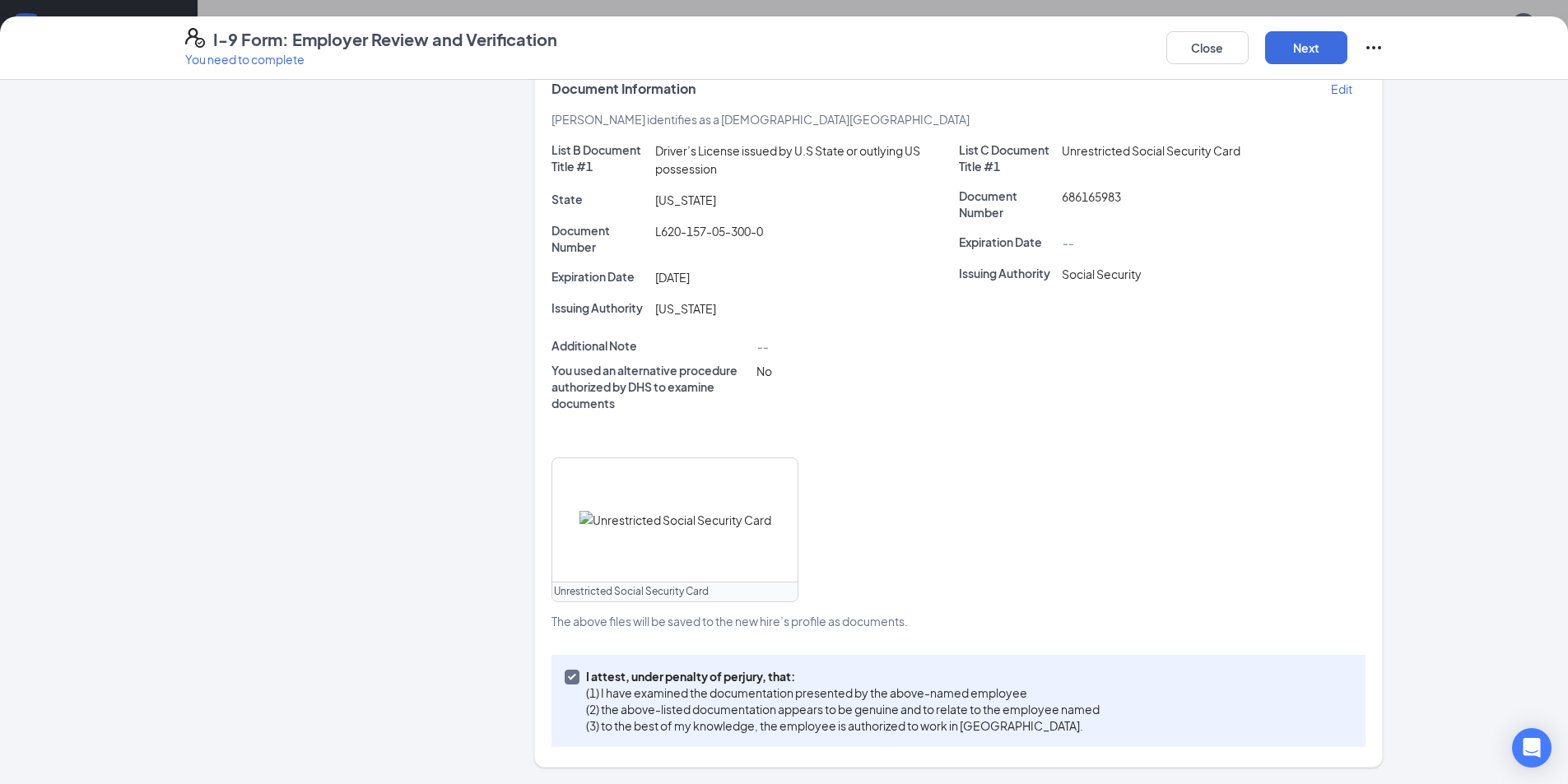
scroll to position [279, 0]
click at [1300, 45] on button "Next" at bounding box center [1306, 47] width 82 height 33
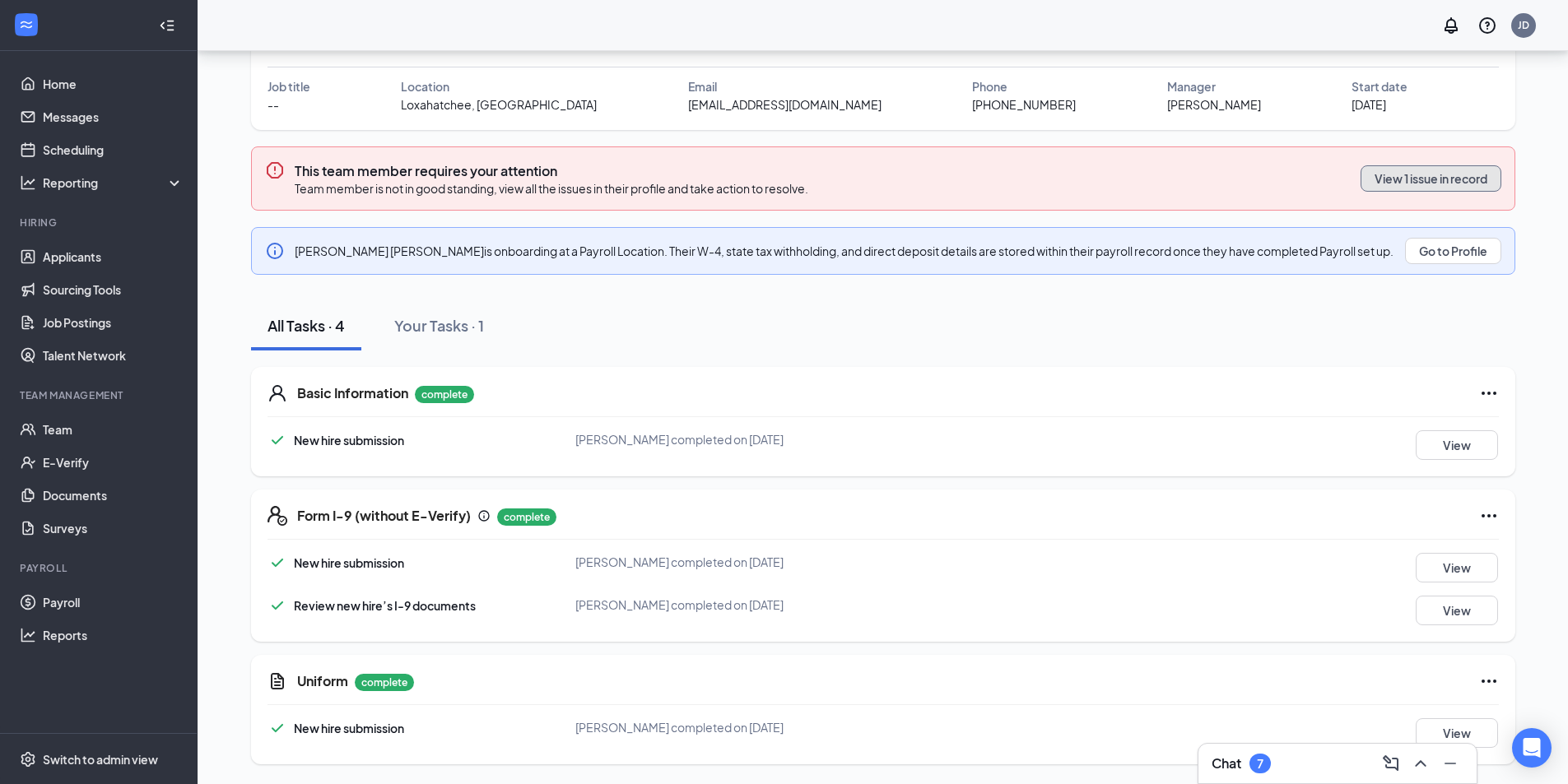
click at [1388, 182] on button "View 1 issue in record" at bounding box center [1431, 179] width 141 height 26
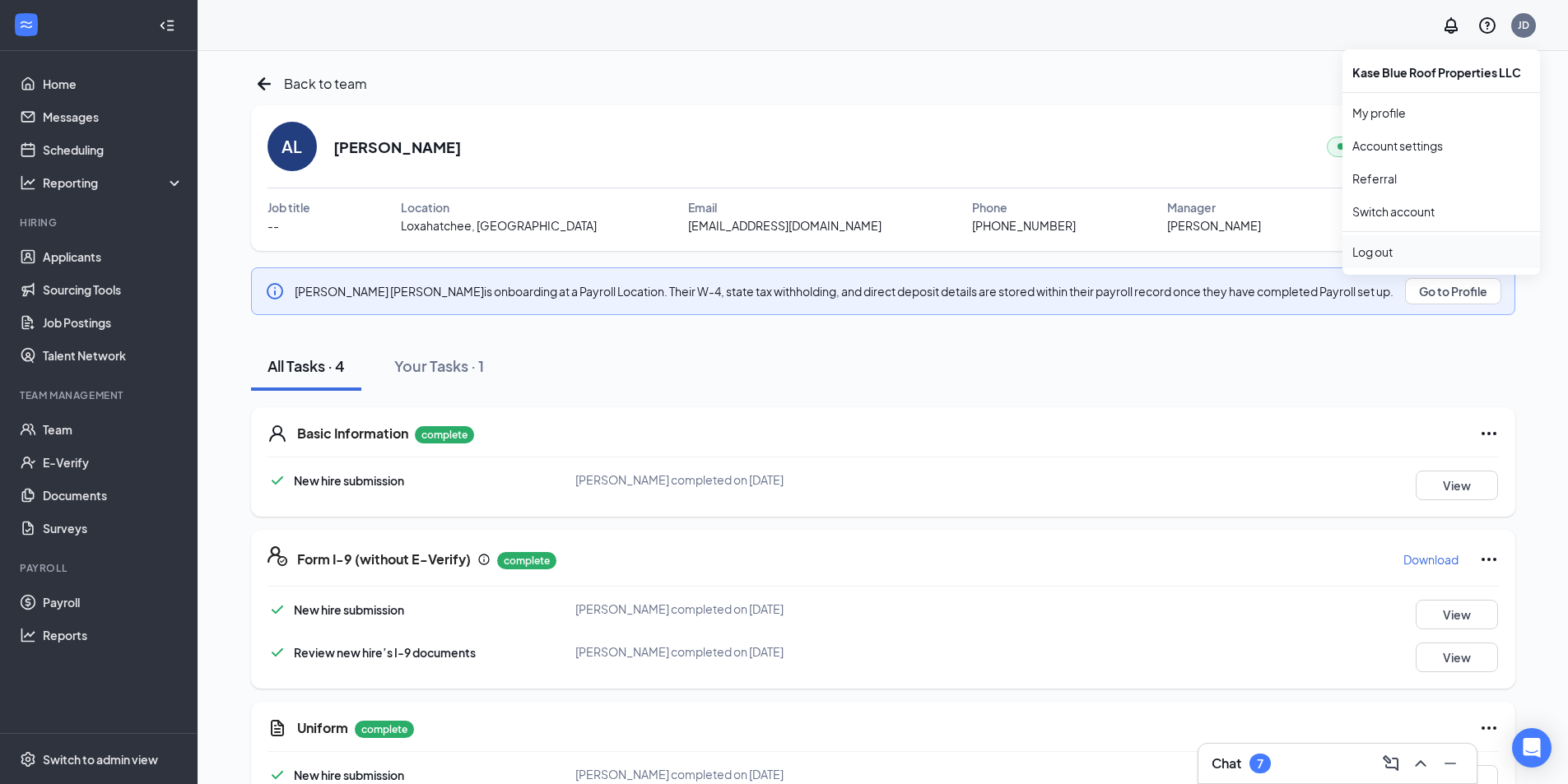
click at [1372, 255] on div "Log out" at bounding box center [1441, 251] width 178 height 16
